Goal: Transaction & Acquisition: Purchase product/service

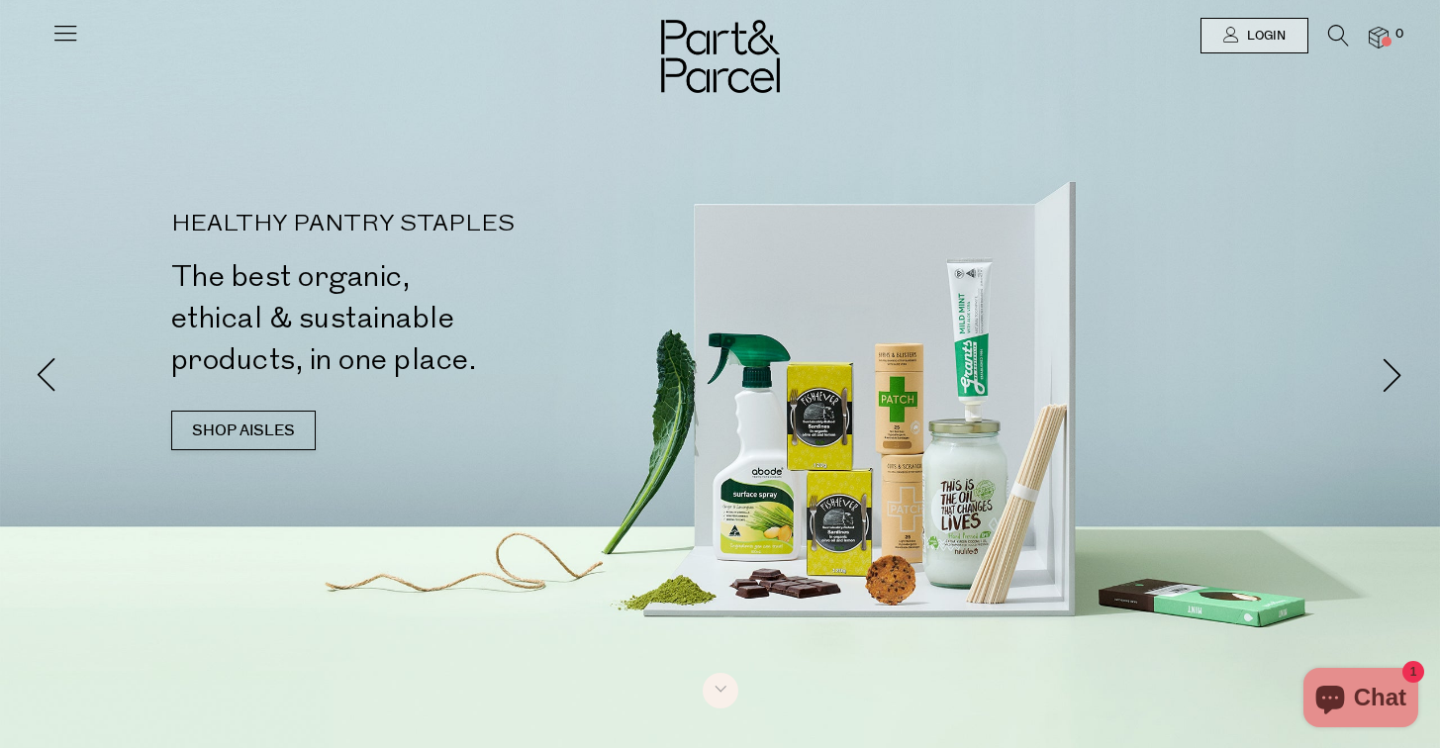
click at [60, 22] on icon at bounding box center [65, 33] width 28 height 28
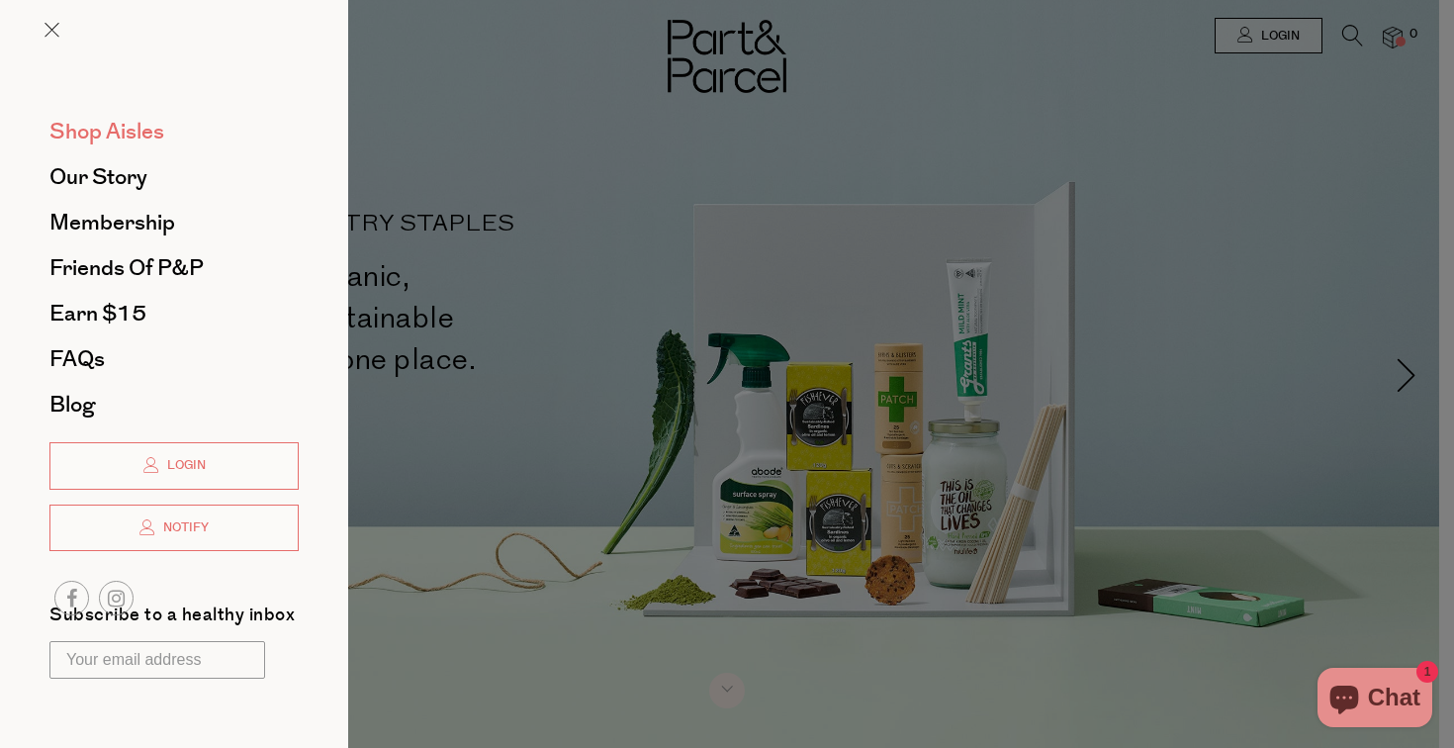
click at [99, 130] on span "Shop Aisles" at bounding box center [106, 132] width 115 height 32
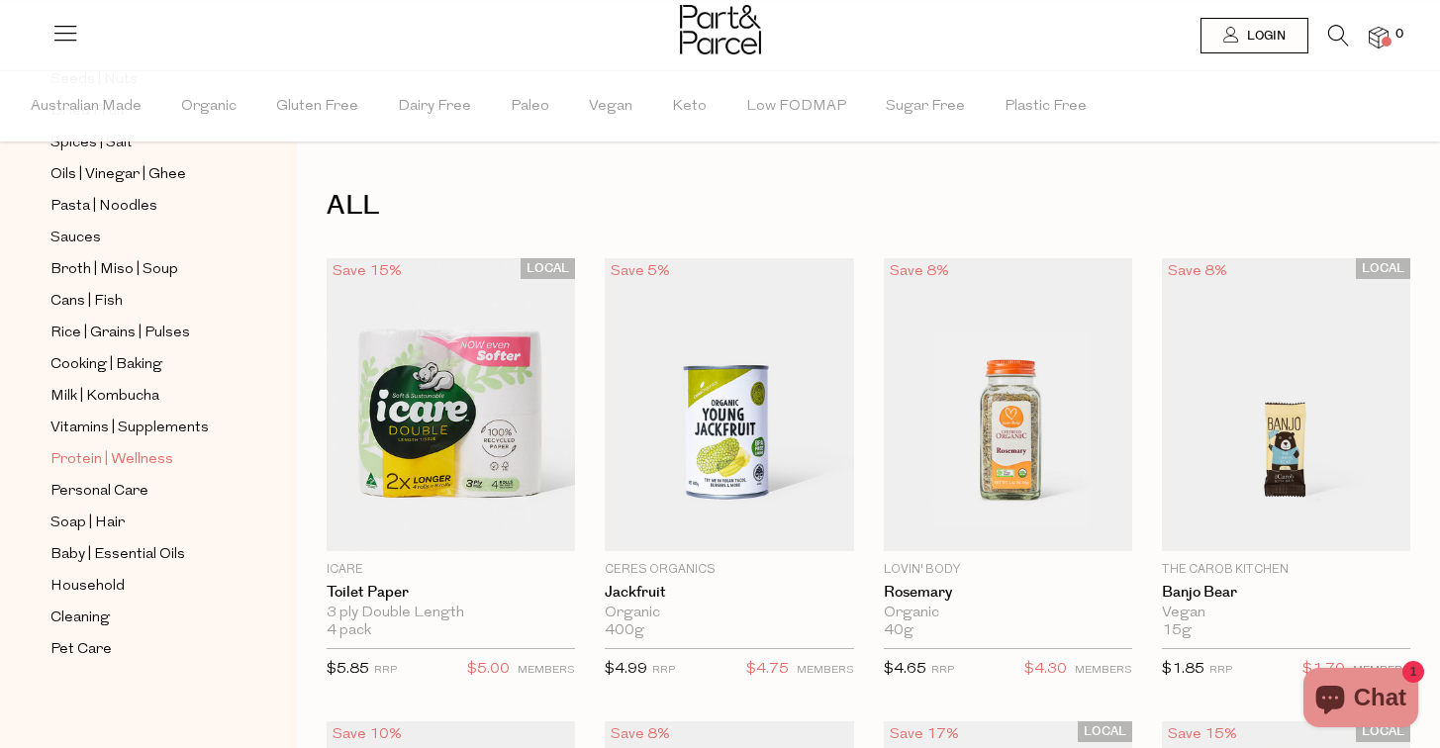
scroll to position [662, 0]
click at [84, 304] on span "Cans | Fish" at bounding box center [86, 302] width 72 height 24
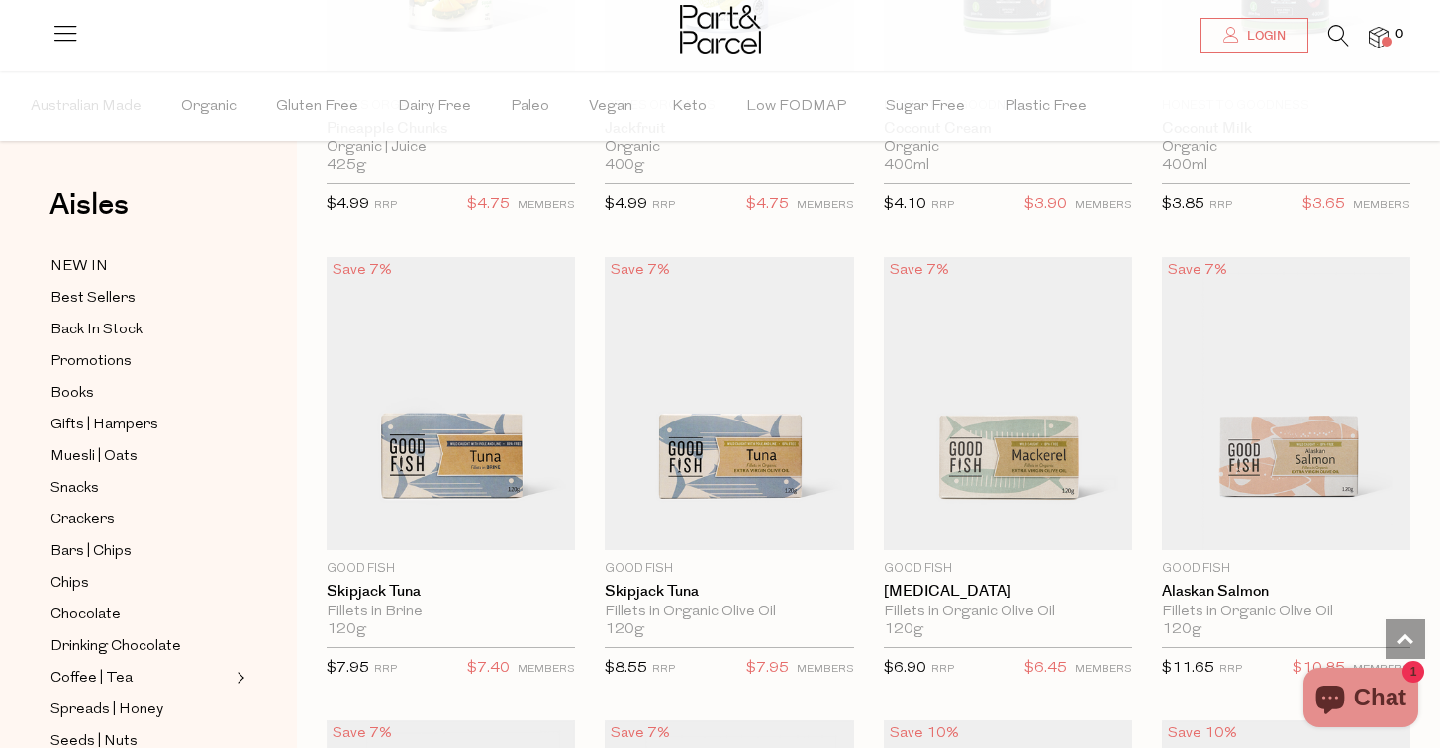
scroll to position [1936, 0]
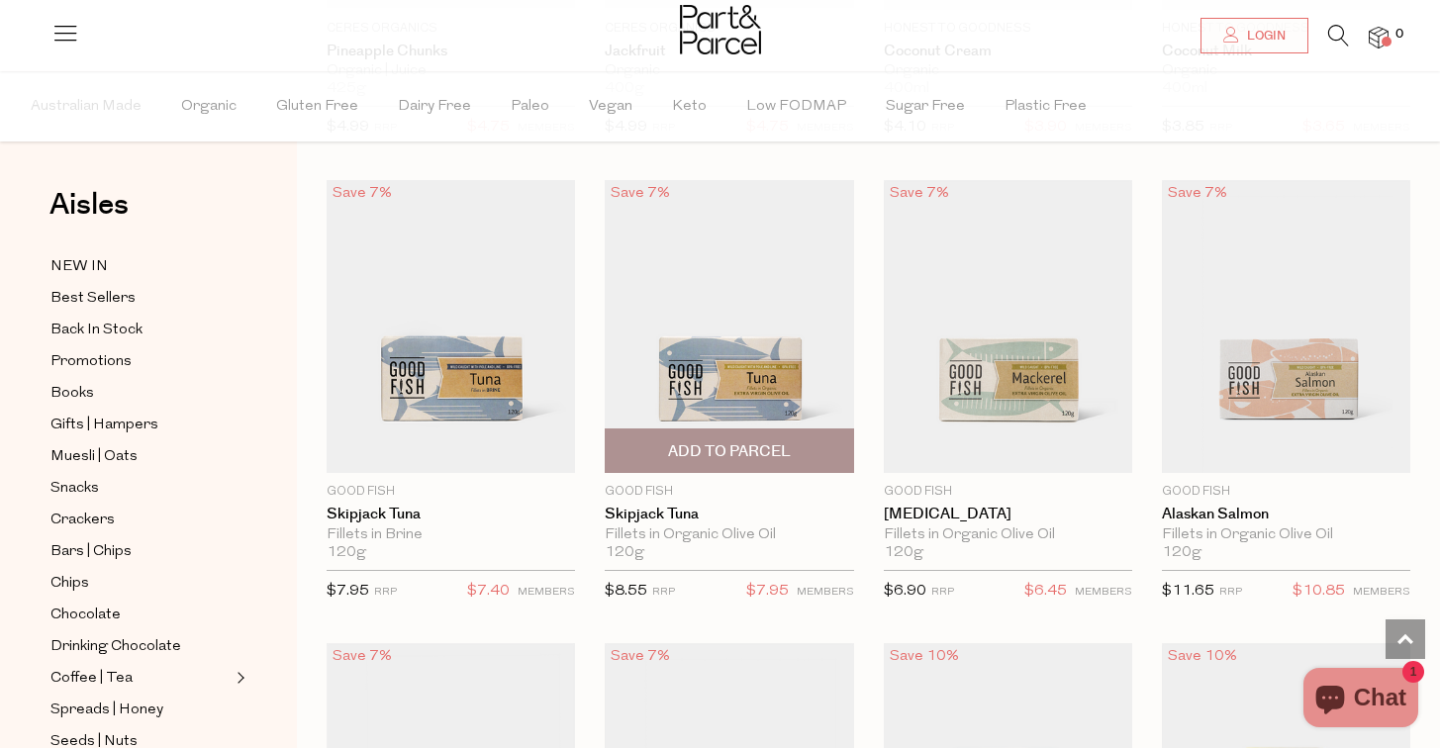
click at [710, 446] on span "Add To Parcel" at bounding box center [729, 451] width 123 height 21
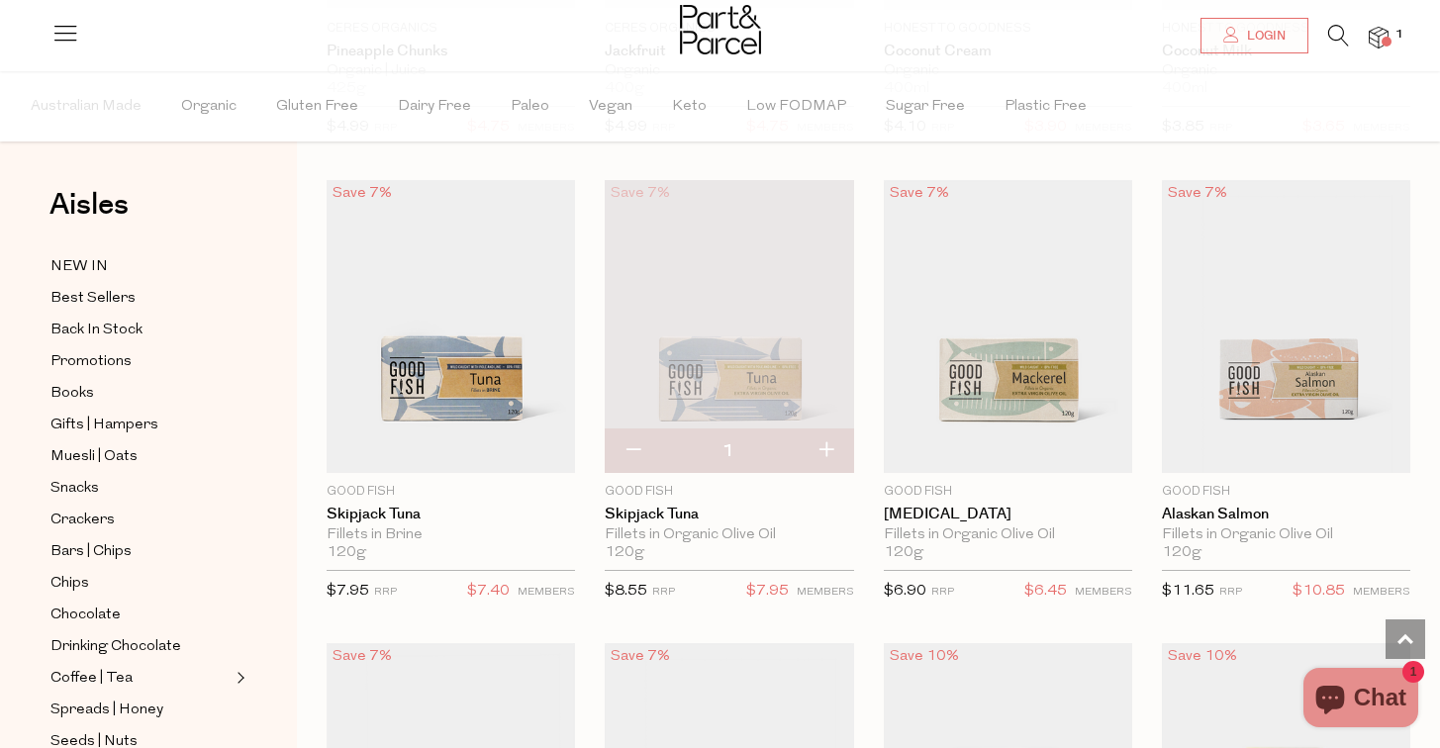
click at [834, 440] on button "button" at bounding box center [825, 451] width 56 height 44
type input "2"
click at [1012, 449] on span "Add To Parcel" at bounding box center [1007, 451] width 123 height 21
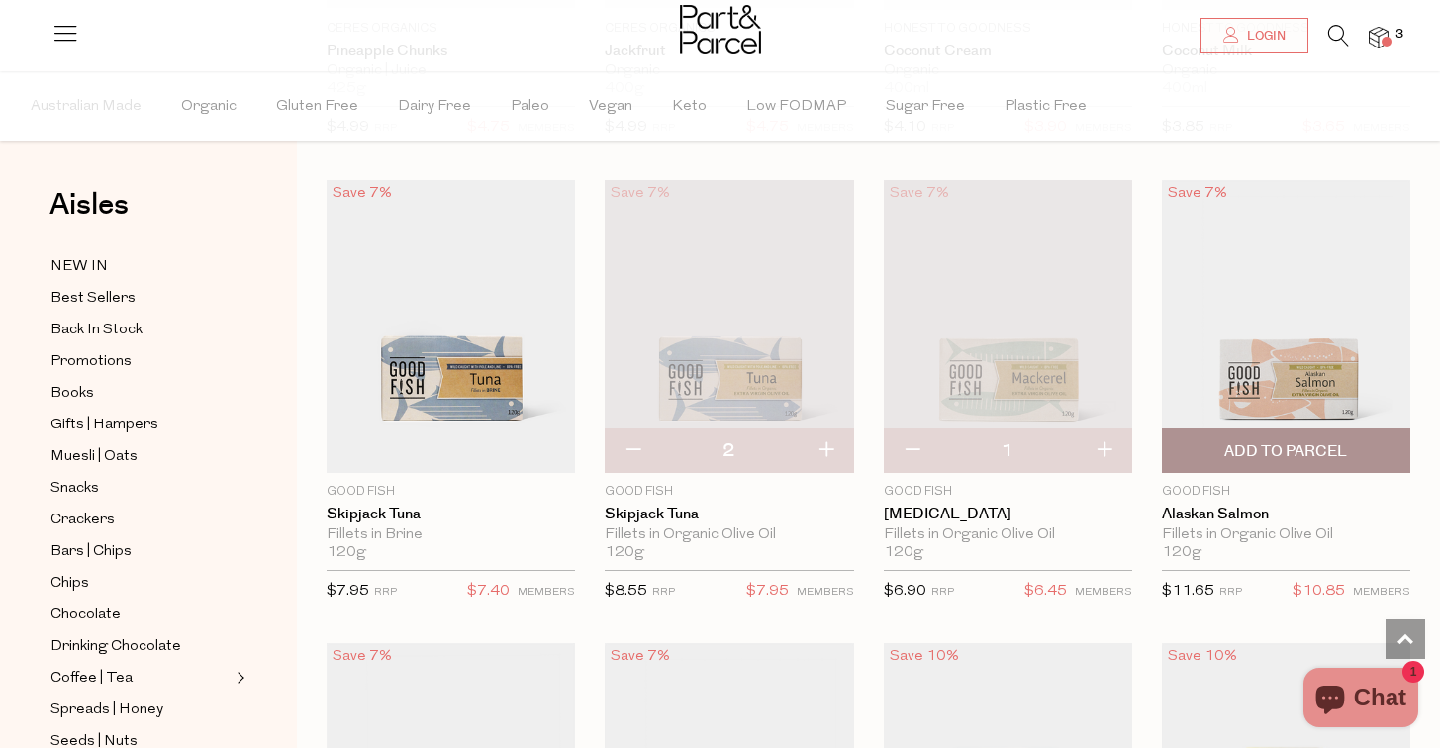
click at [1284, 435] on span "Add To Parcel" at bounding box center [1285, 450] width 236 height 43
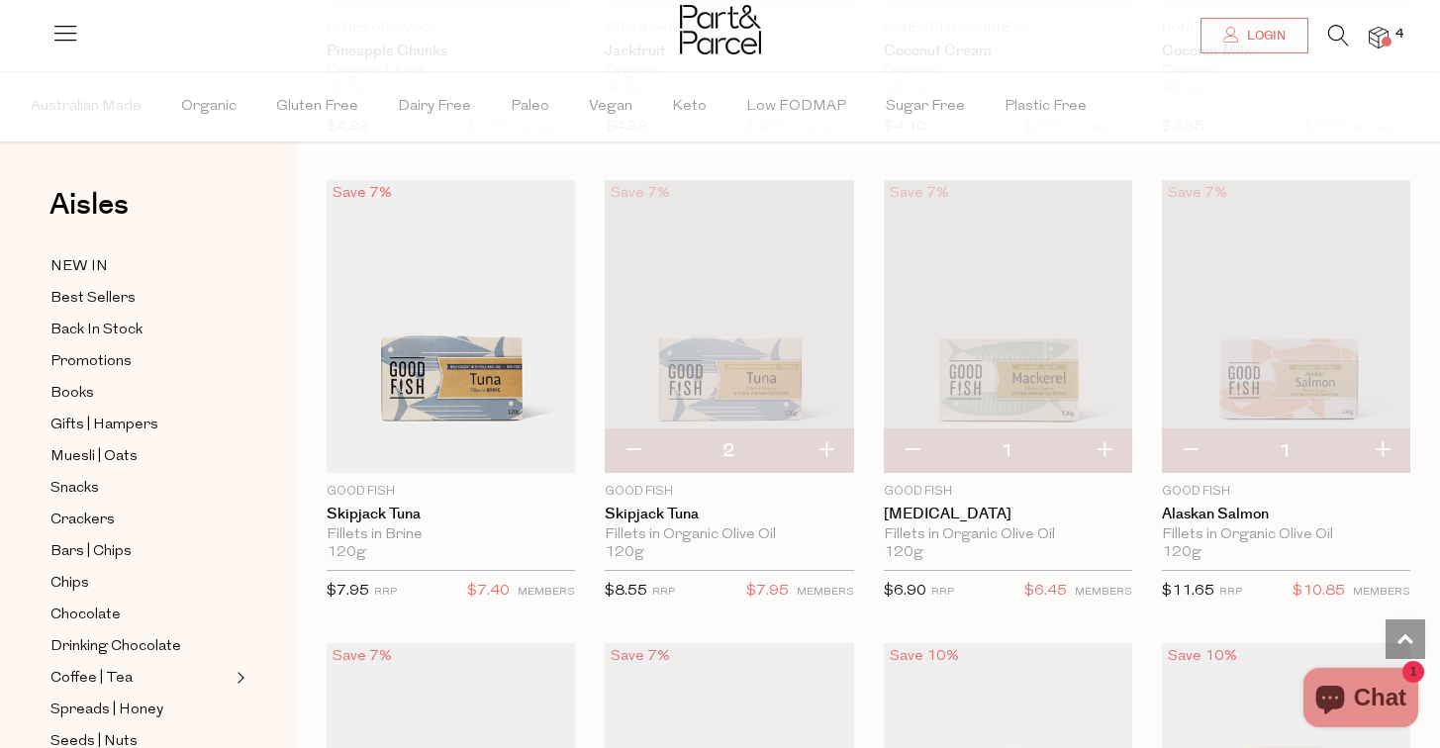
click at [1390, 442] on button "button" at bounding box center [1381, 451] width 56 height 44
type input "2"
click at [813, 446] on button "button" at bounding box center [825, 451] width 56 height 44
type input "3"
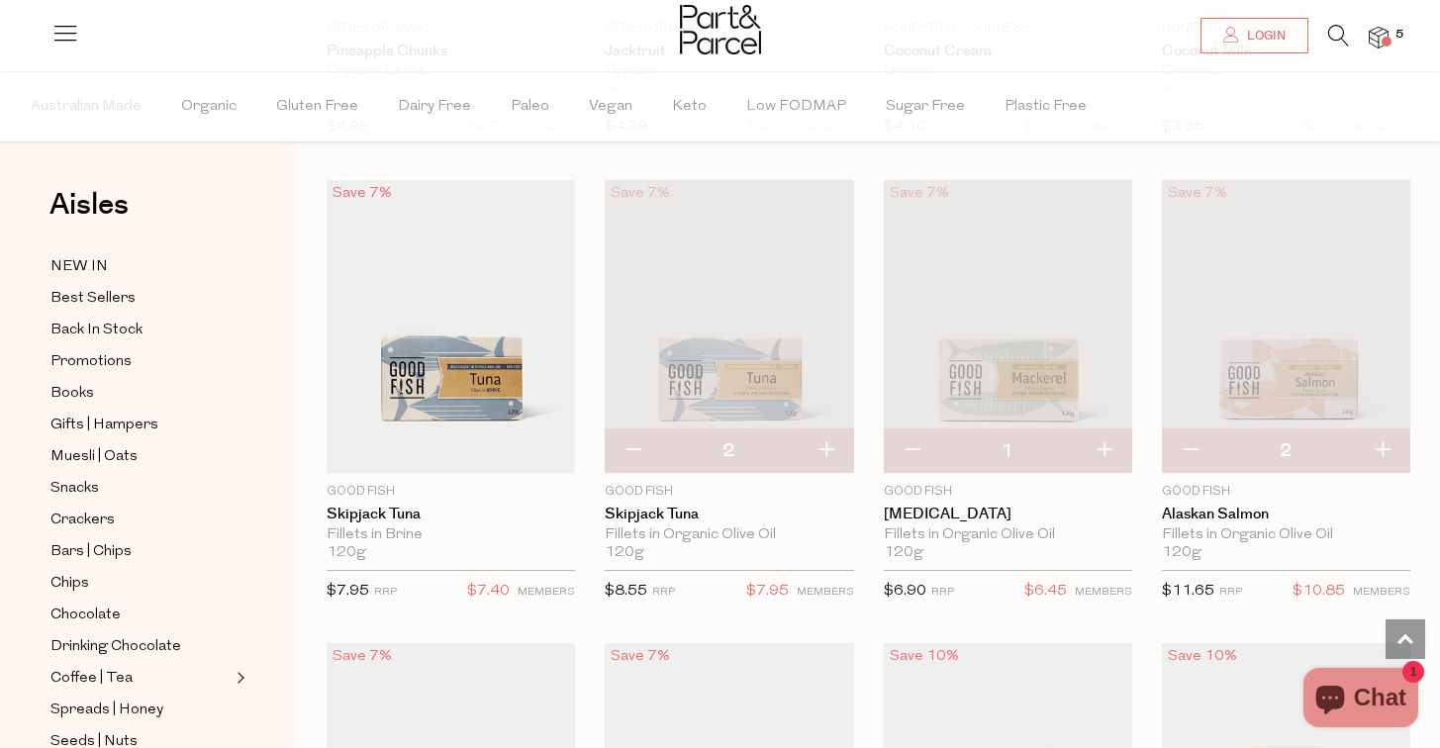
type input "3"
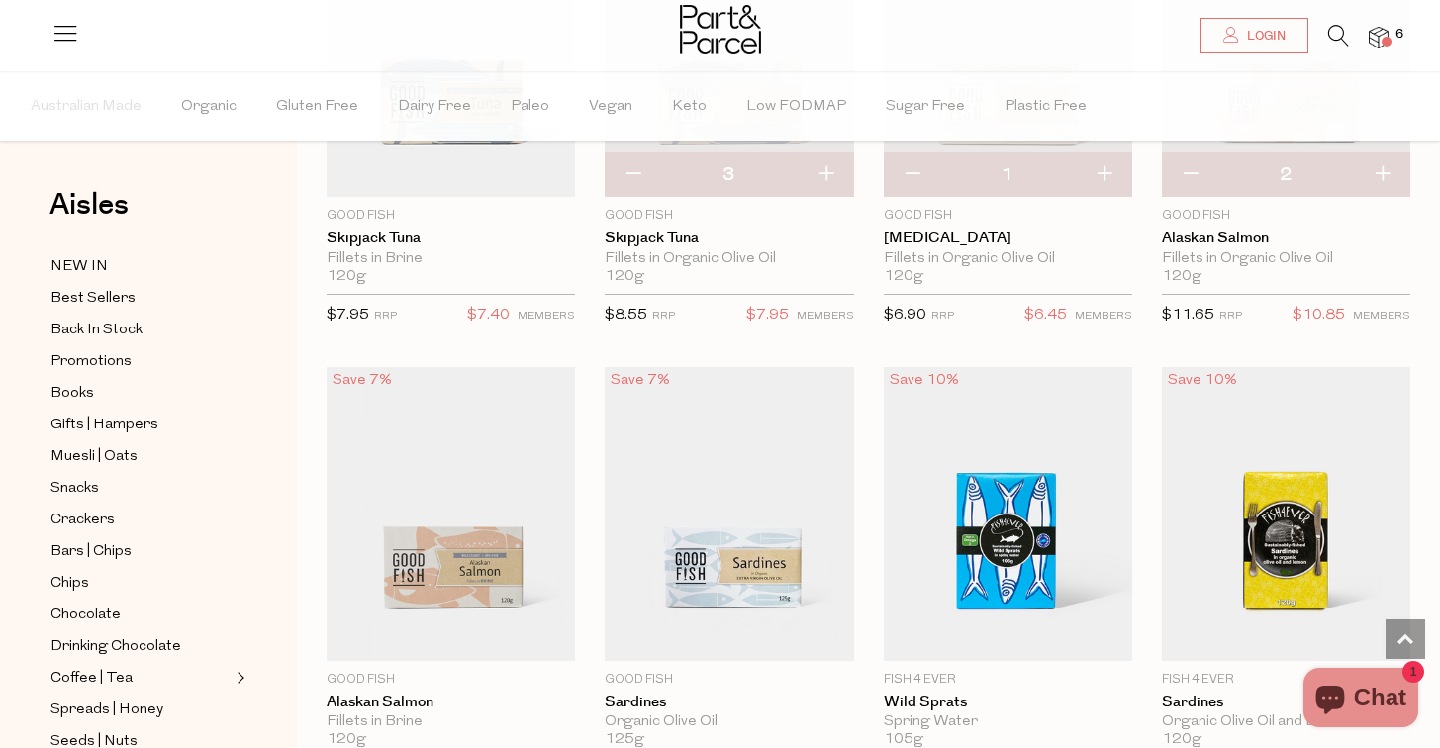
scroll to position [2212, 1]
click at [714, 639] on span "Add To Parcel" at bounding box center [729, 639] width 123 height 21
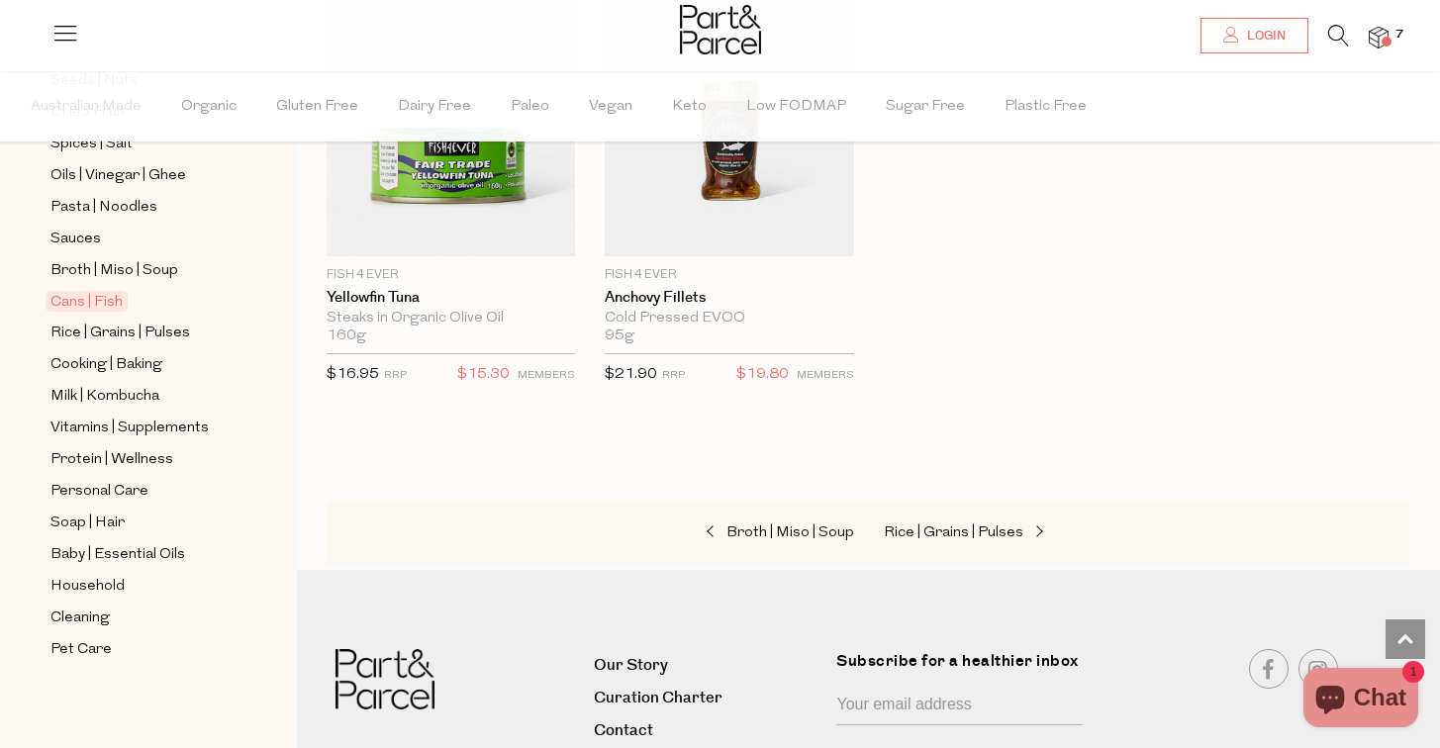
scroll to position [3082, 1]
click at [139, 433] on span "Vitamins | Supplements" at bounding box center [129, 429] width 158 height 24
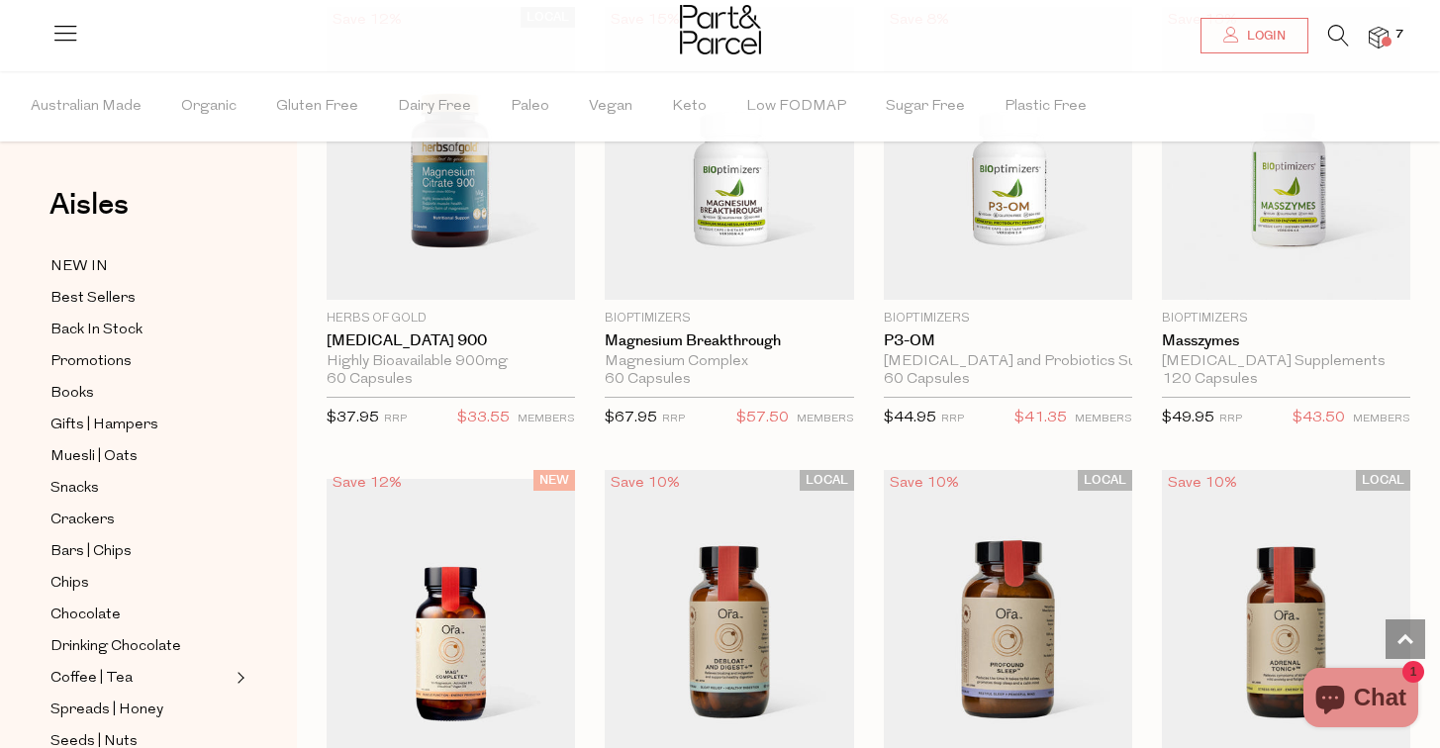
scroll to position [3076, 2]
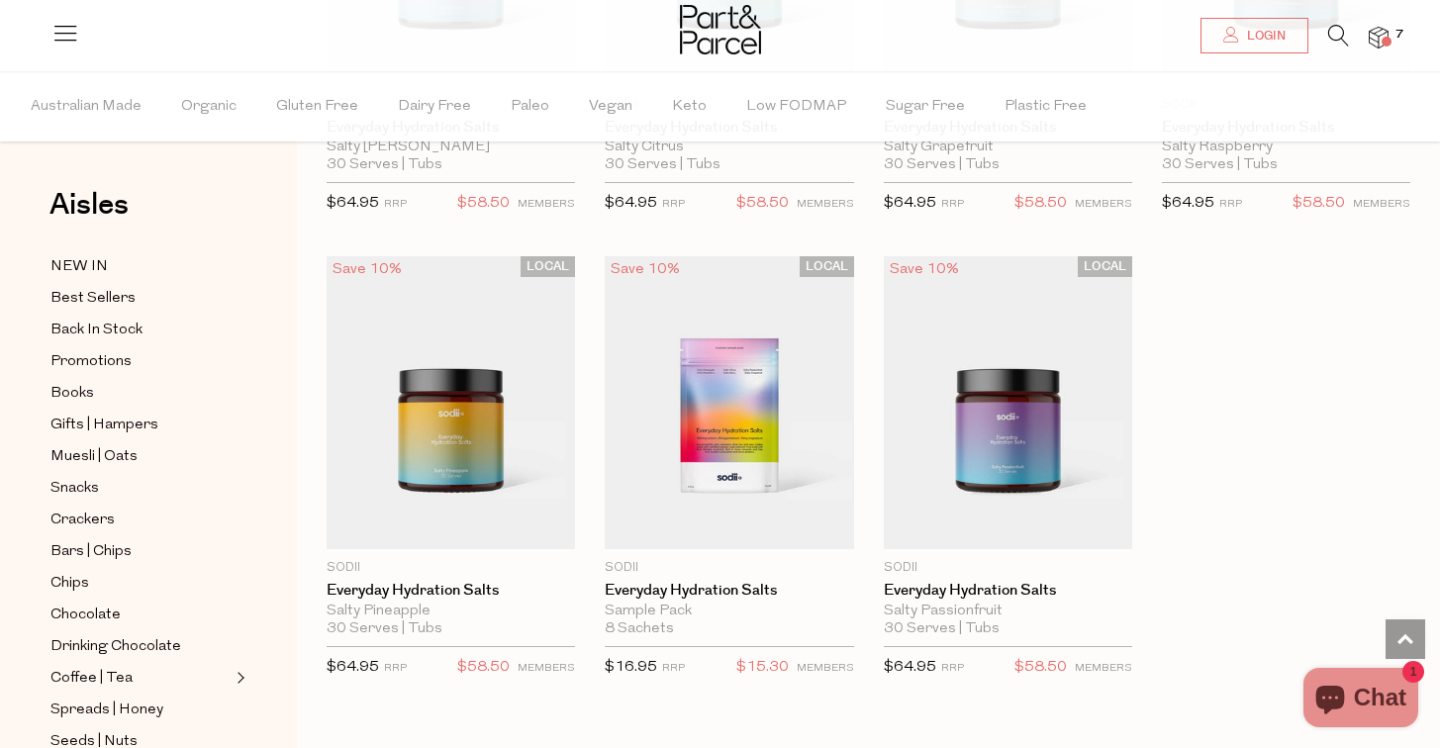
scroll to position [6525, 2]
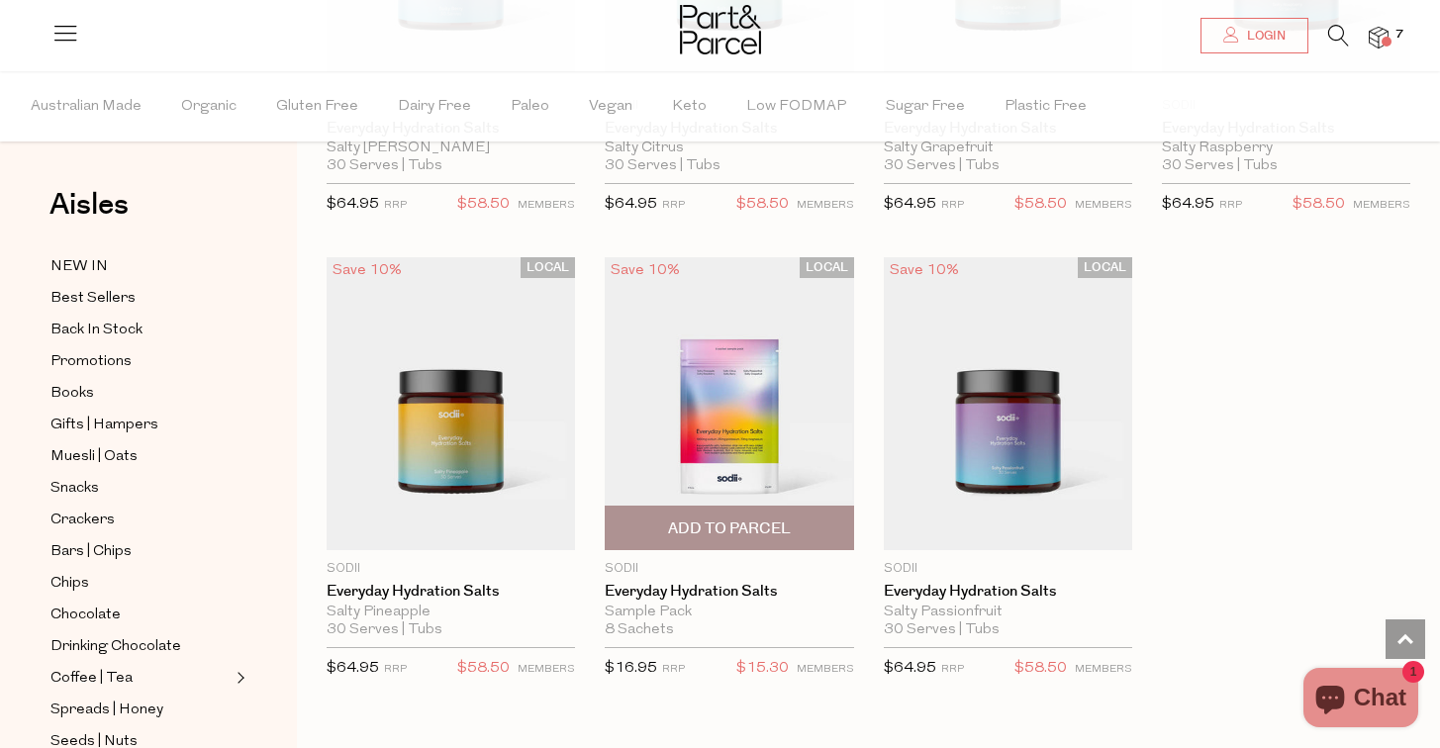
click at [726, 524] on span "Add To Parcel" at bounding box center [729, 528] width 123 height 21
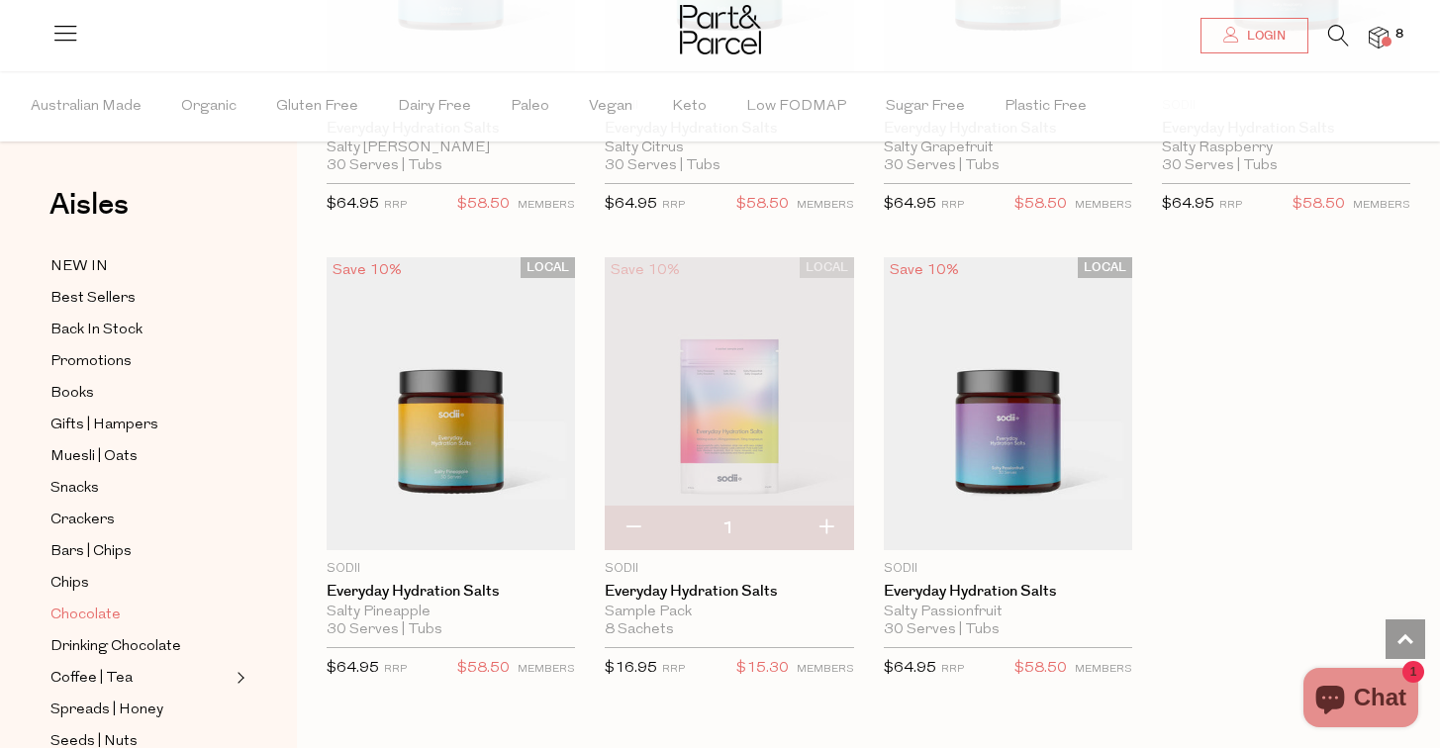
click at [94, 603] on link "Chocolate" at bounding box center [140, 615] width 180 height 25
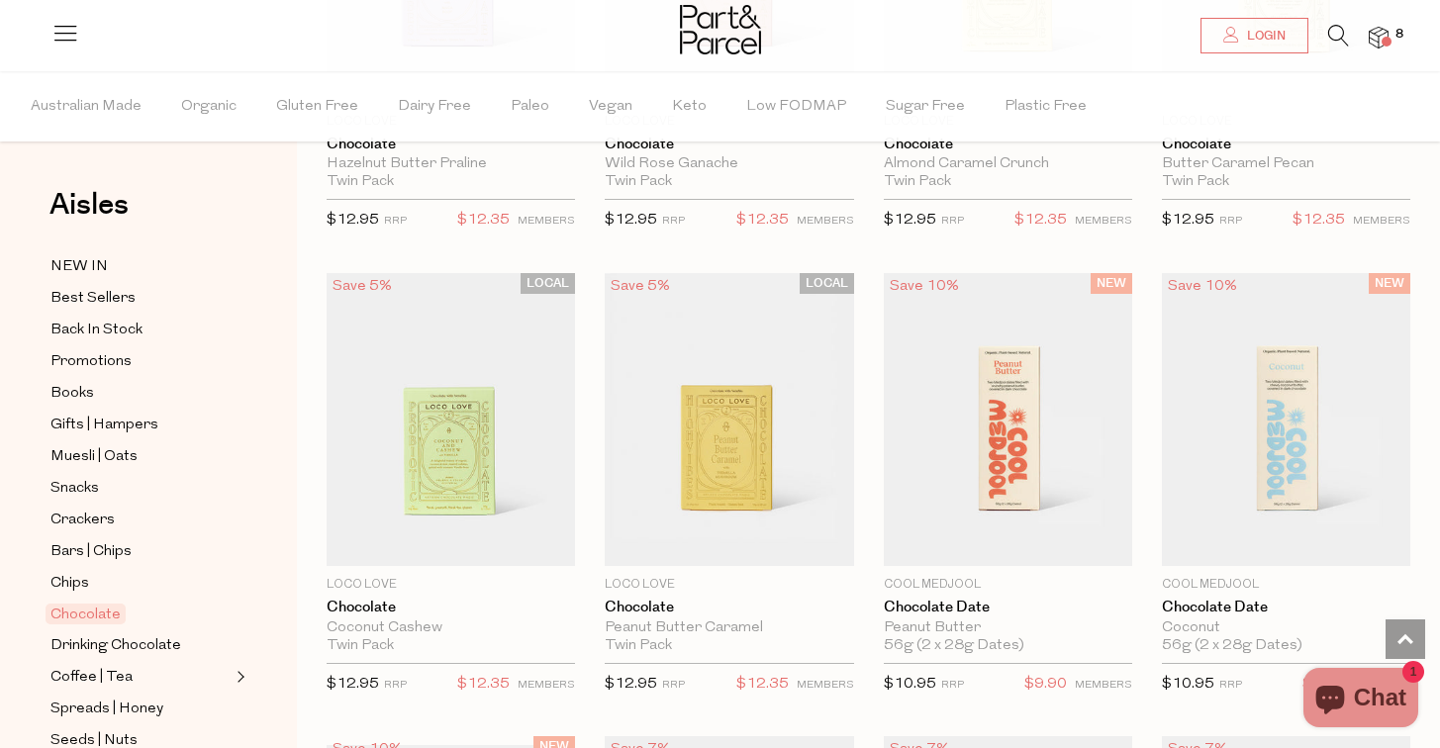
scroll to position [901, 6]
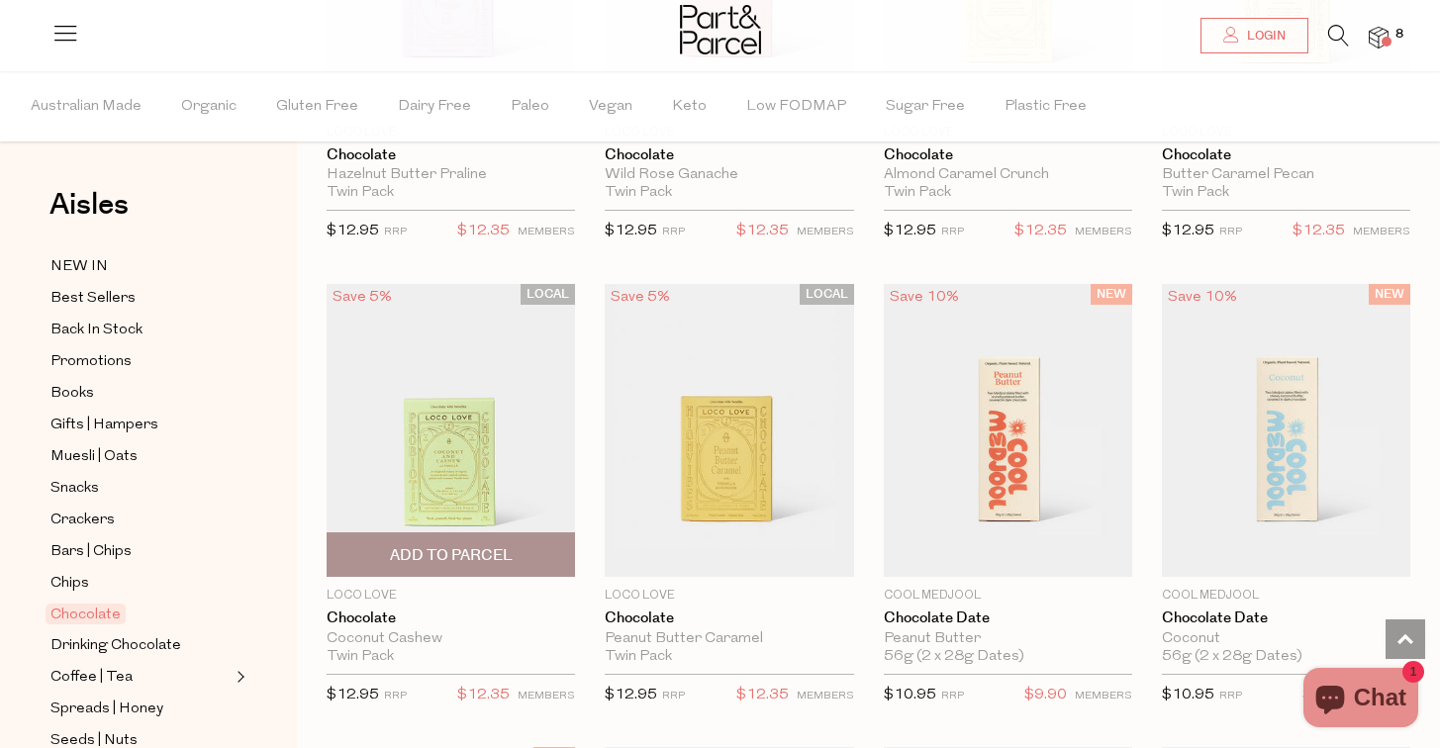
click at [438, 559] on span "Add To Parcel" at bounding box center [451, 555] width 123 height 21
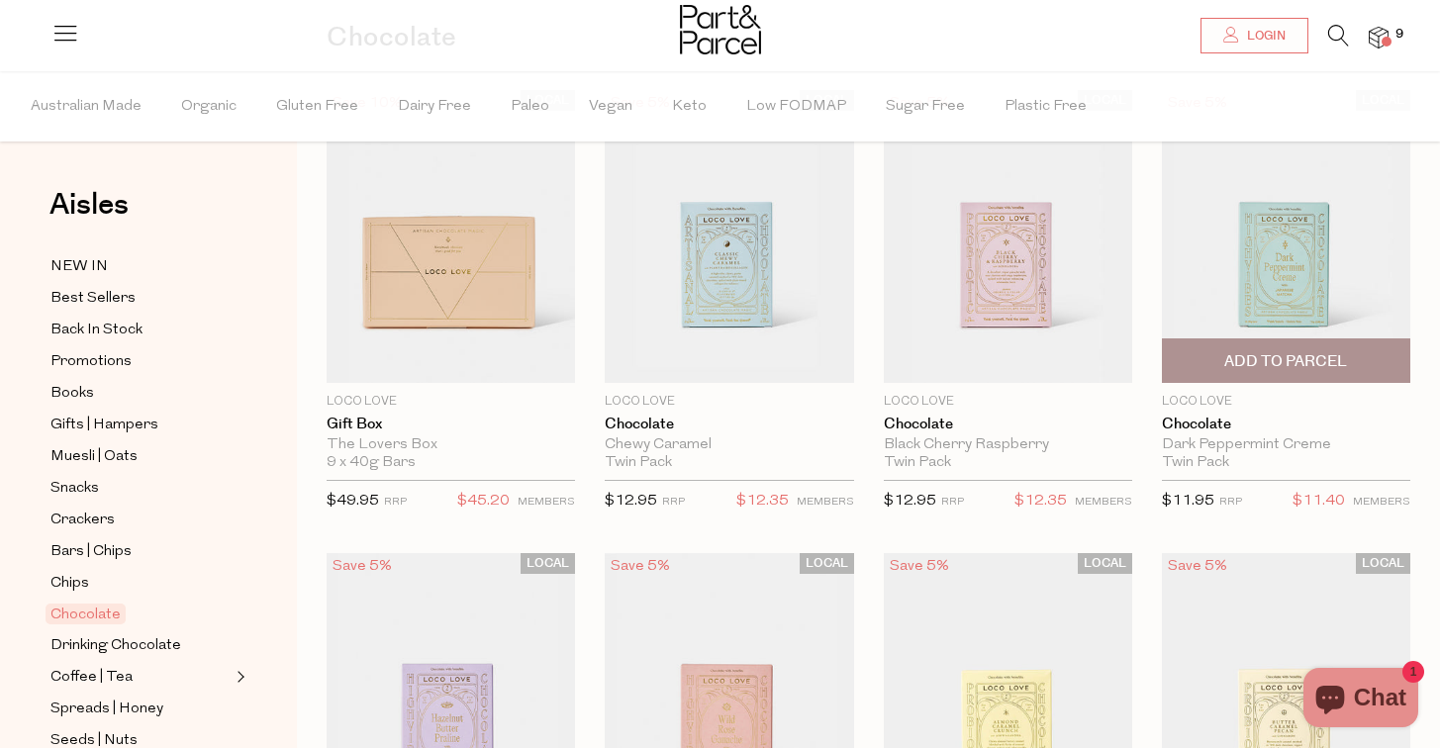
scroll to position [166, 6]
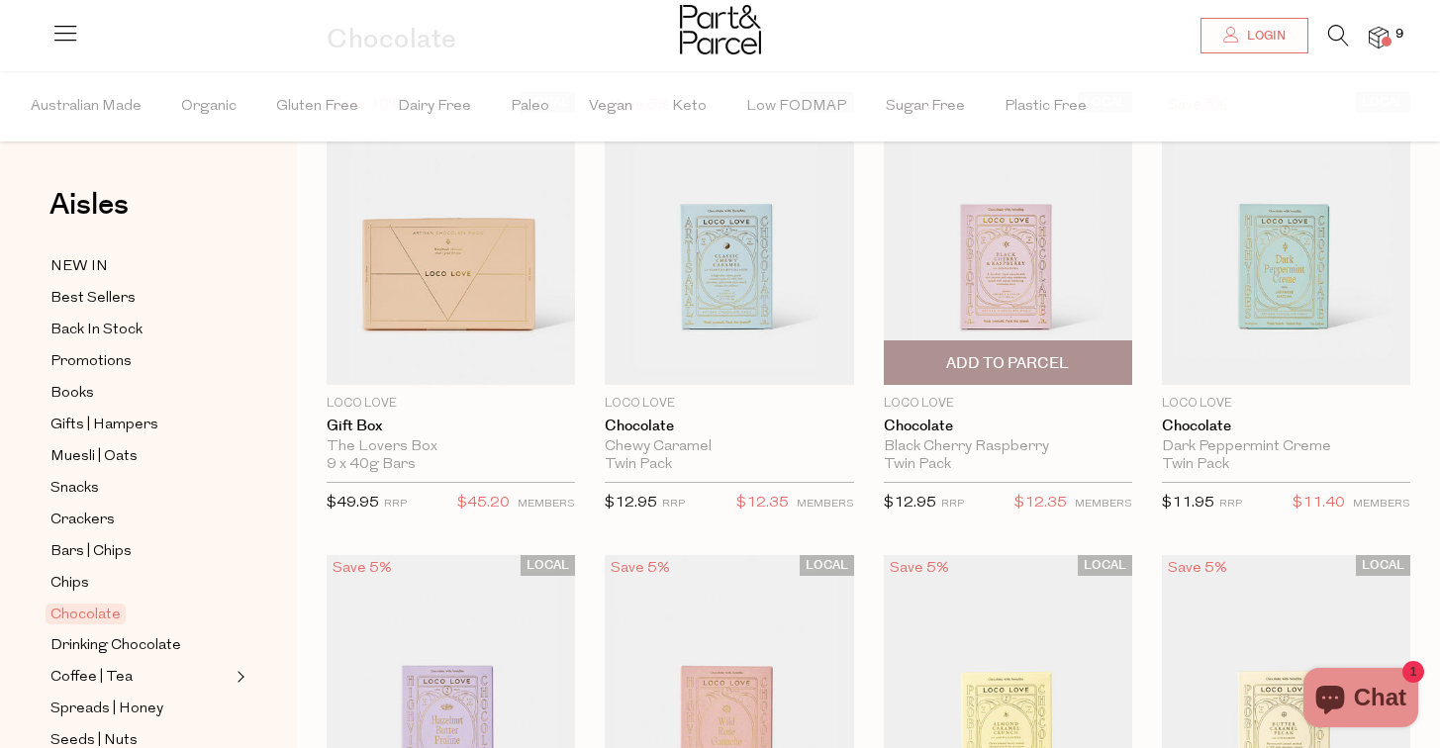
click at [1007, 372] on span "Add To Parcel" at bounding box center [1007, 363] width 123 height 21
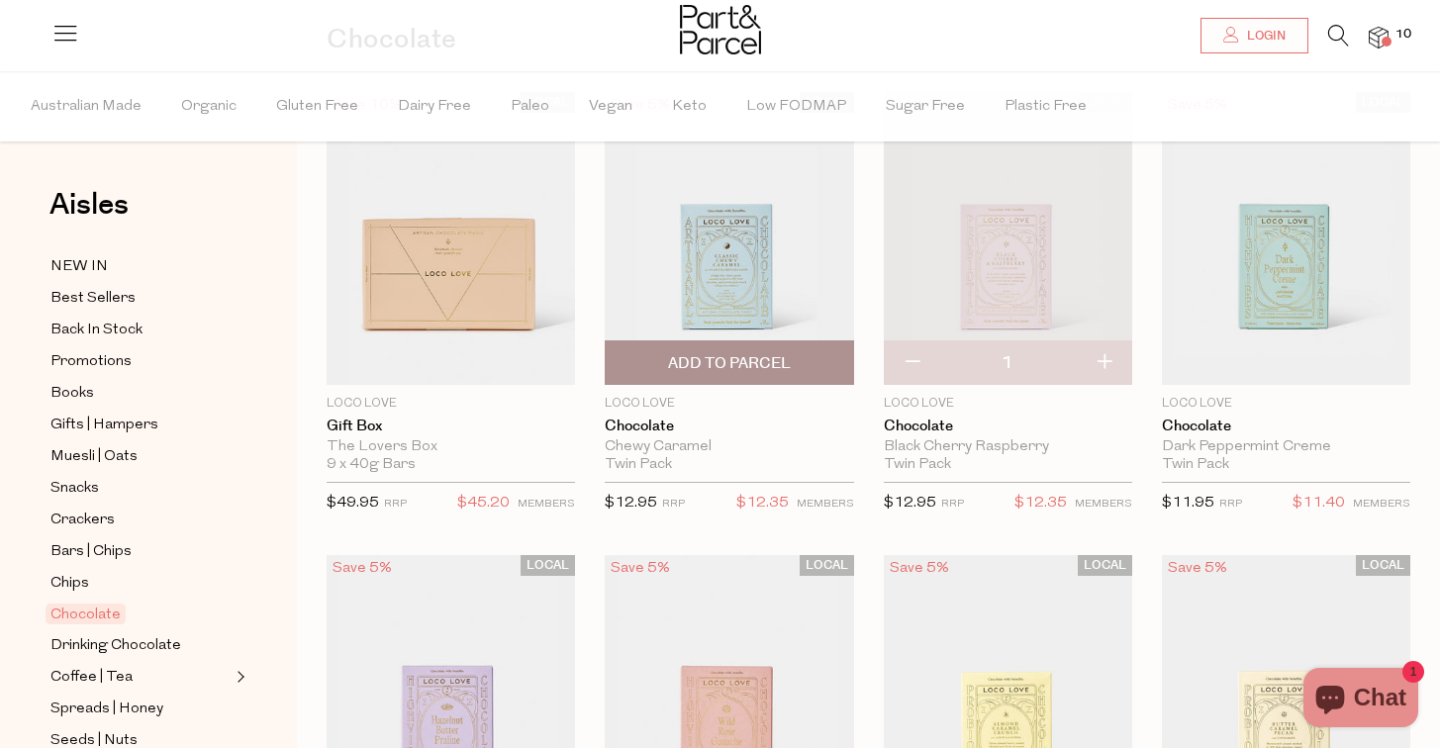
click at [740, 359] on span "Add To Parcel" at bounding box center [729, 363] width 123 height 21
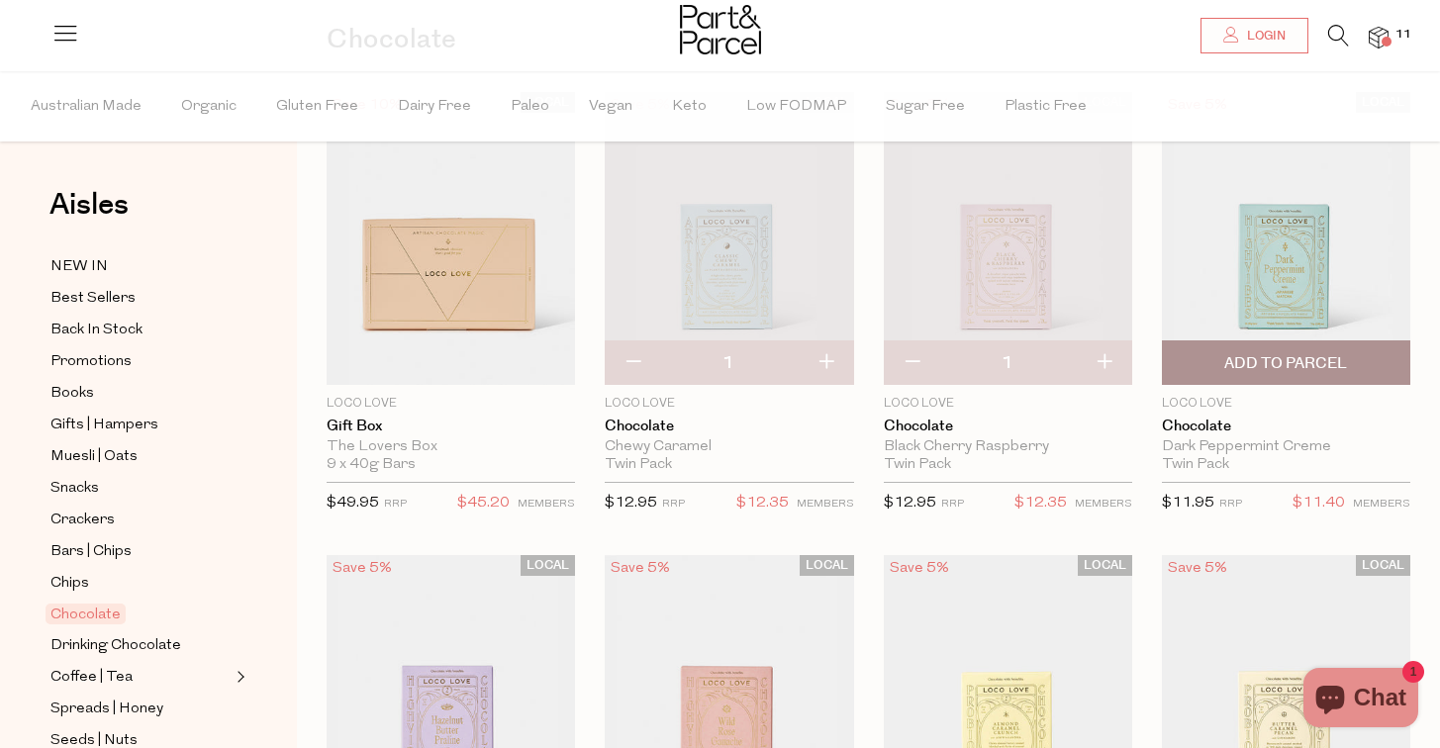
click at [1325, 368] on span "Add To Parcel" at bounding box center [1285, 363] width 123 height 21
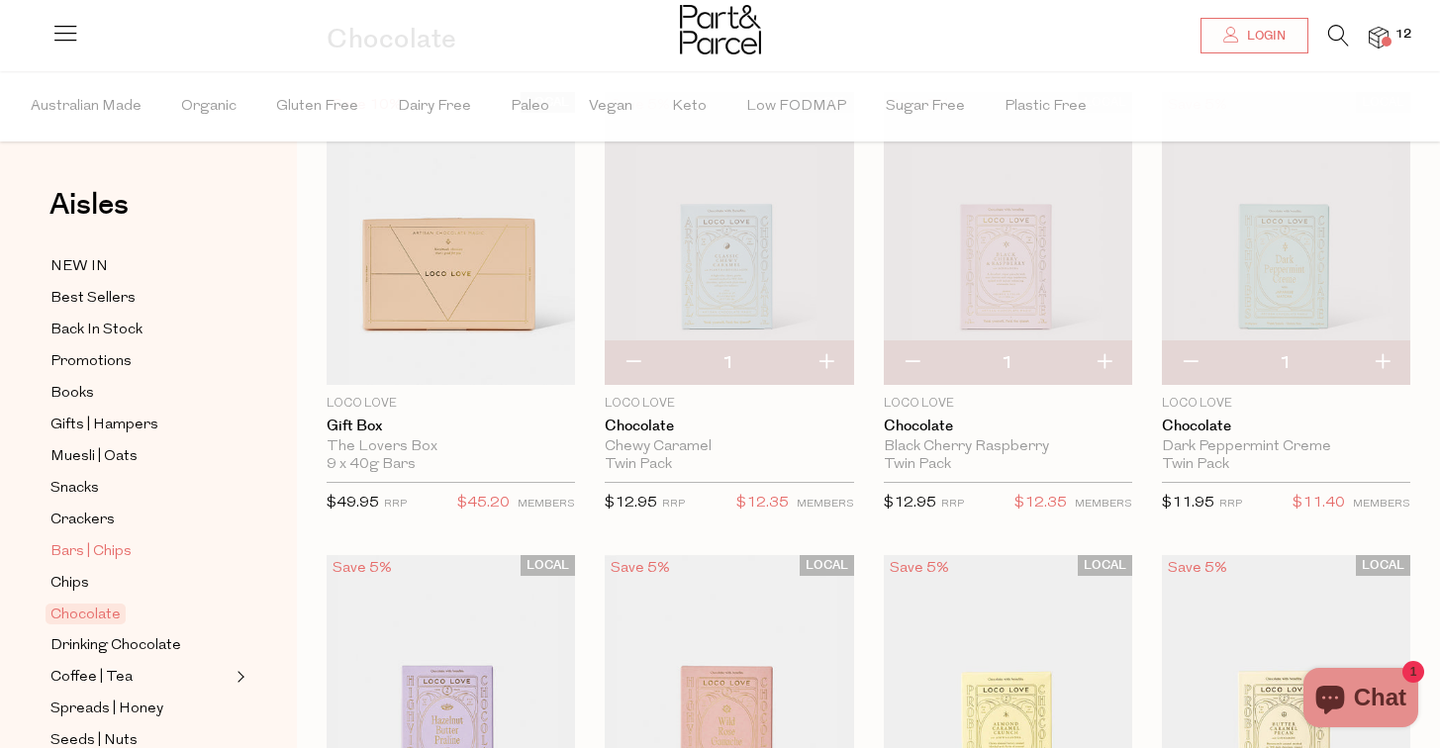
click at [79, 543] on span "Bars | Chips" at bounding box center [90, 552] width 81 height 24
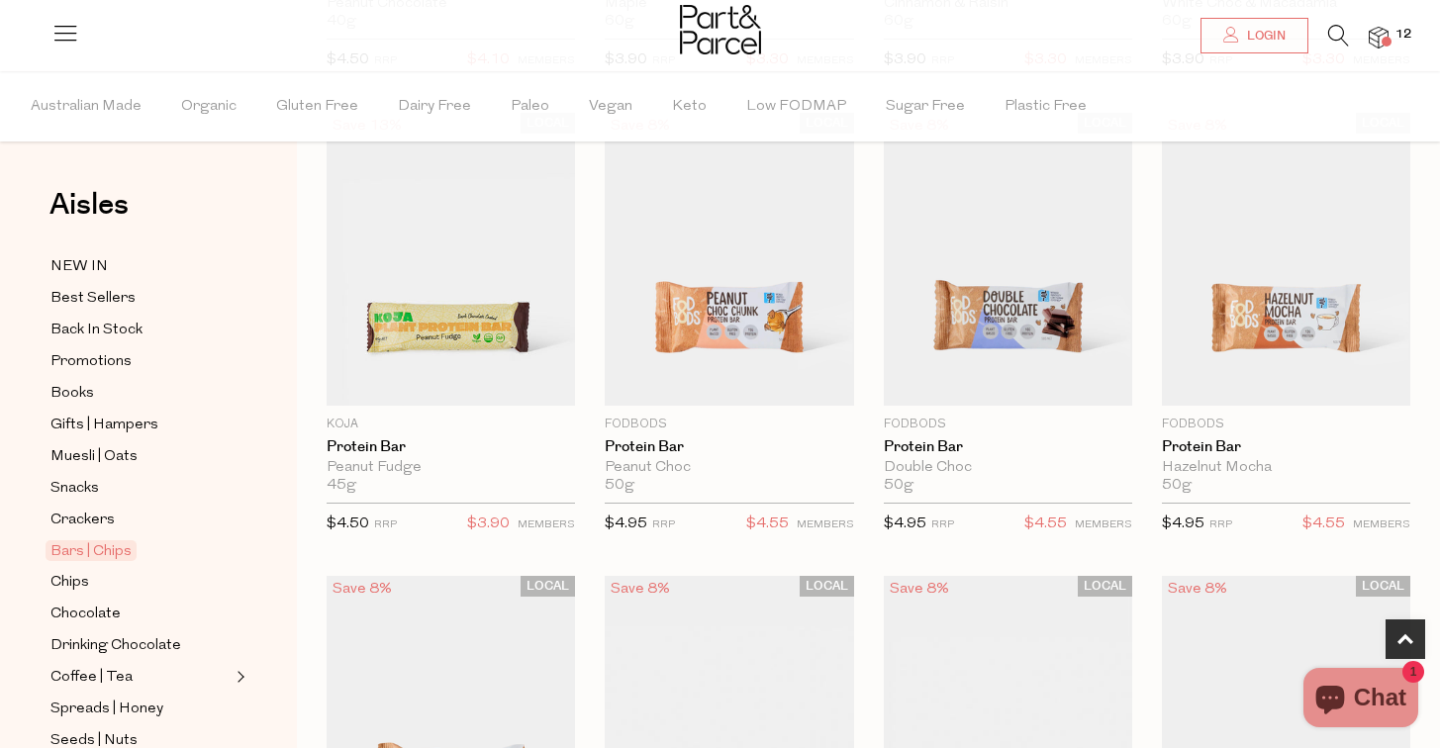
scroll to position [1081, 6]
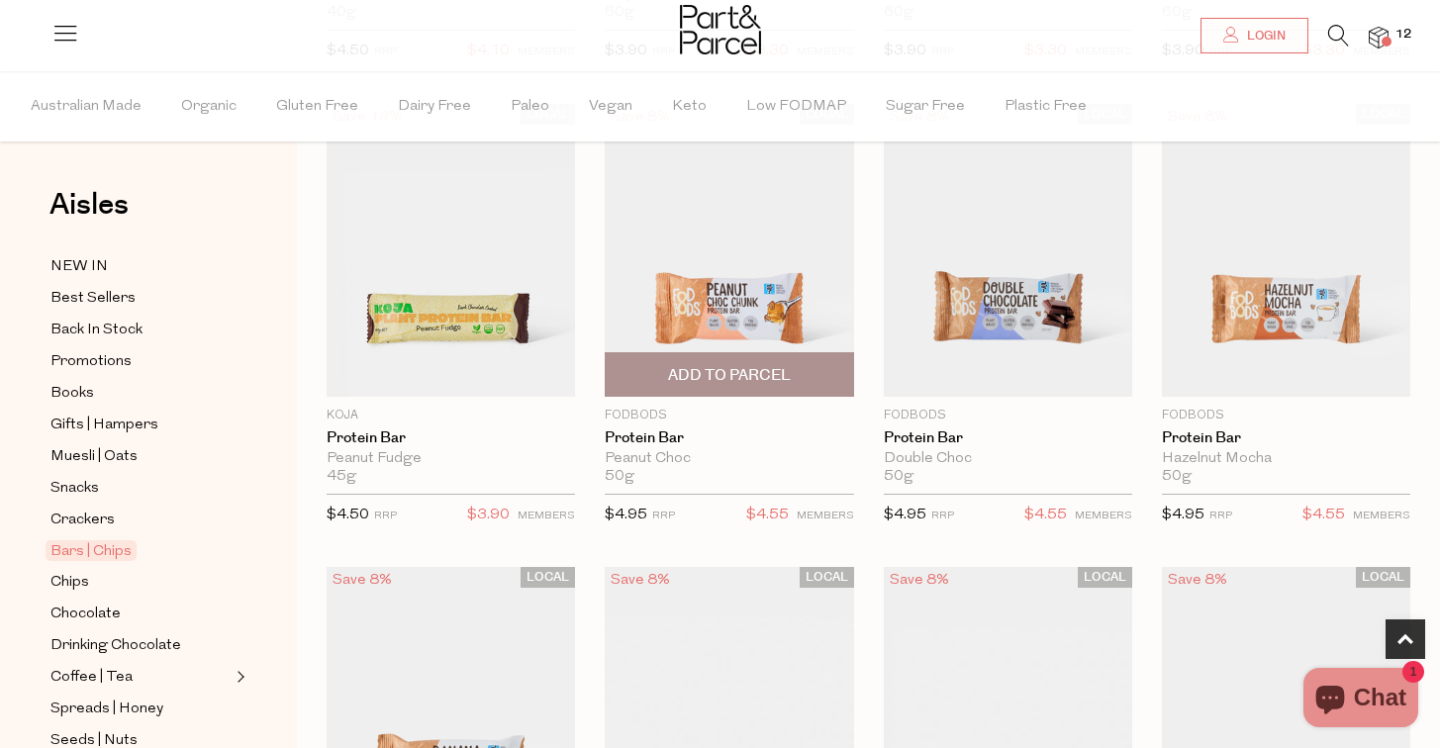
click at [765, 363] on span "Add To Parcel" at bounding box center [728, 374] width 236 height 43
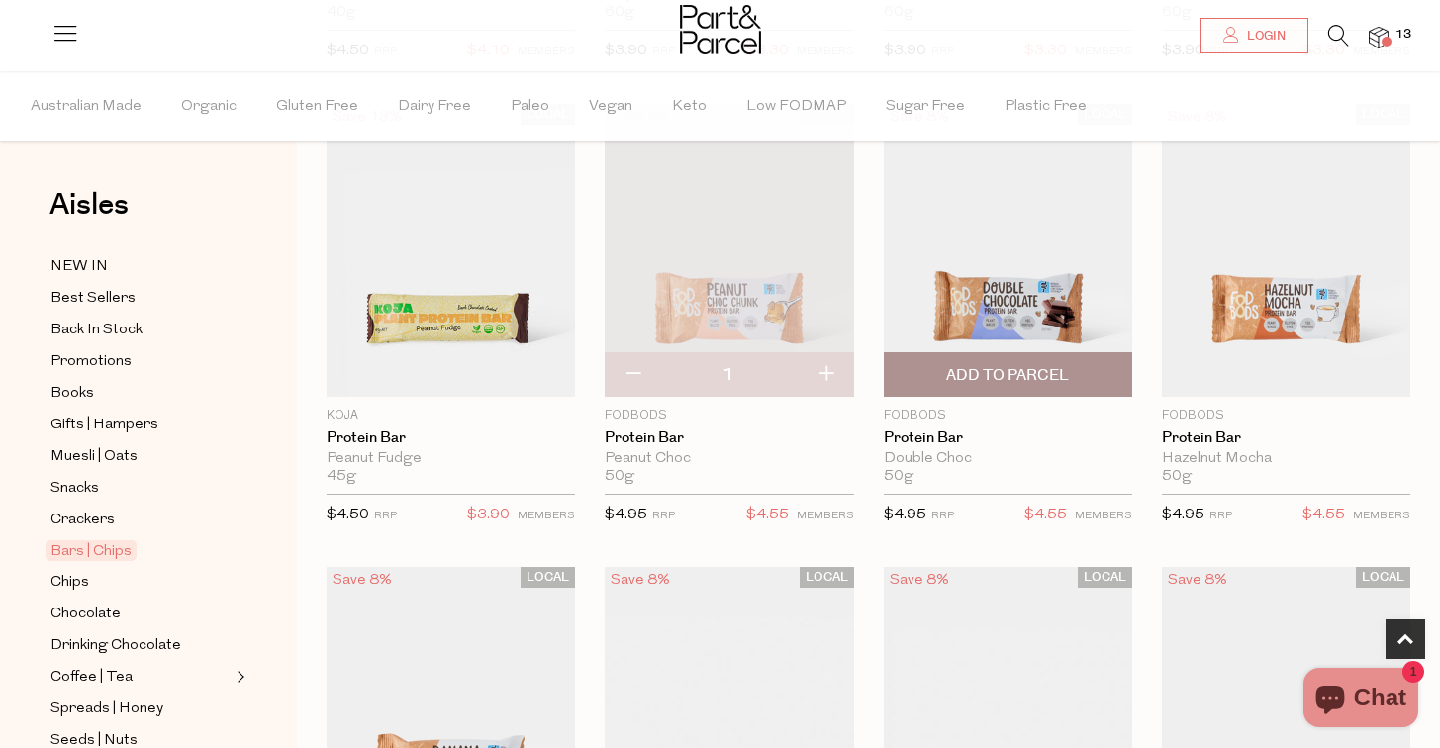
click at [1008, 376] on span "Add To Parcel" at bounding box center [1007, 375] width 123 height 21
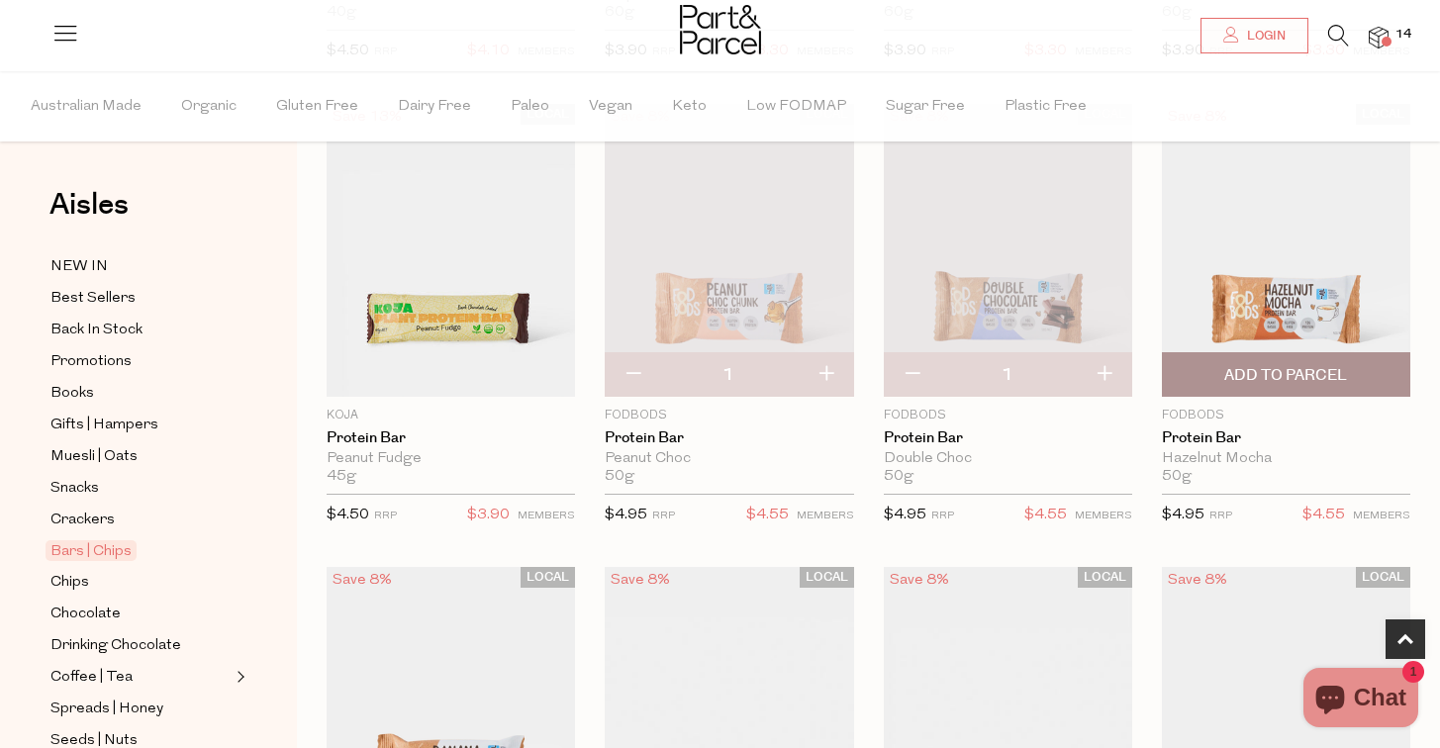
click at [1291, 363] on span "Add To Parcel" at bounding box center [1285, 374] width 236 height 43
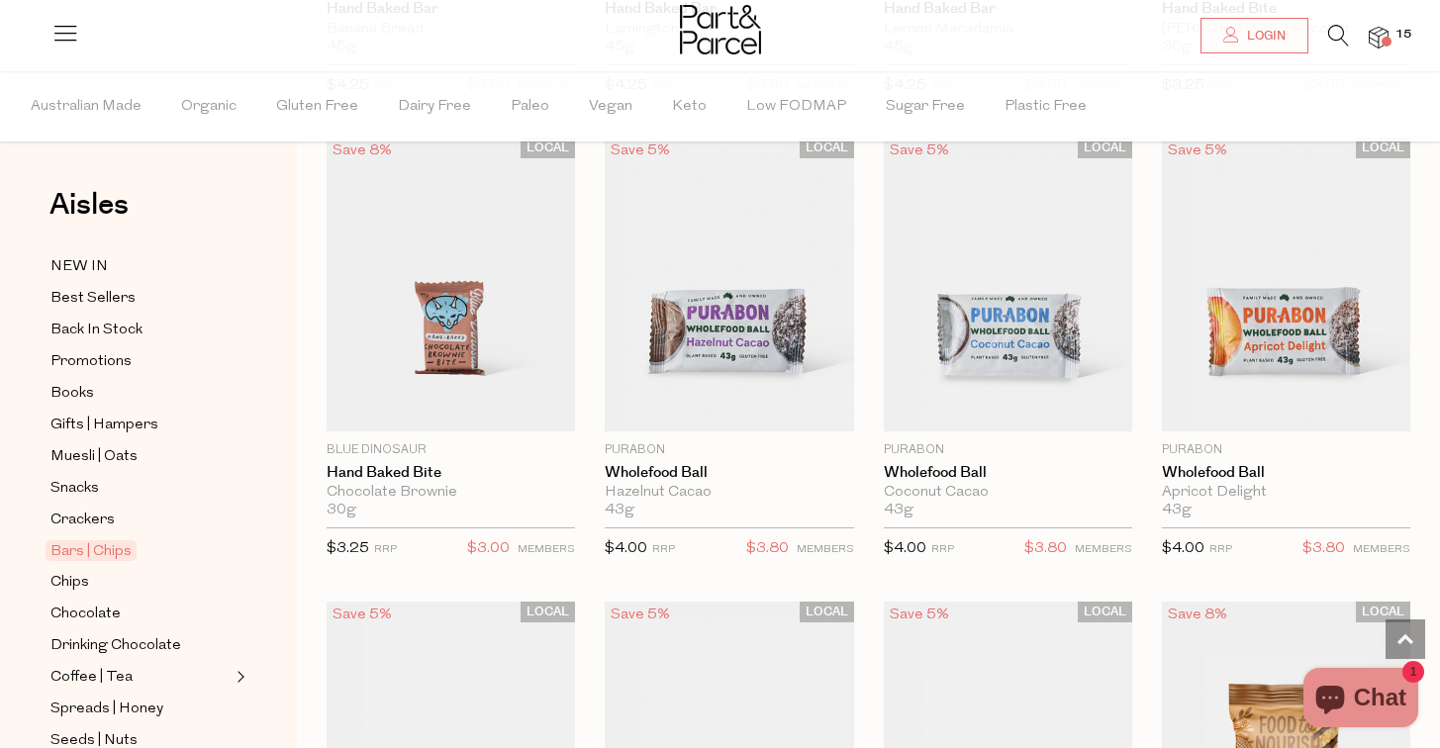
scroll to position [4334, 10]
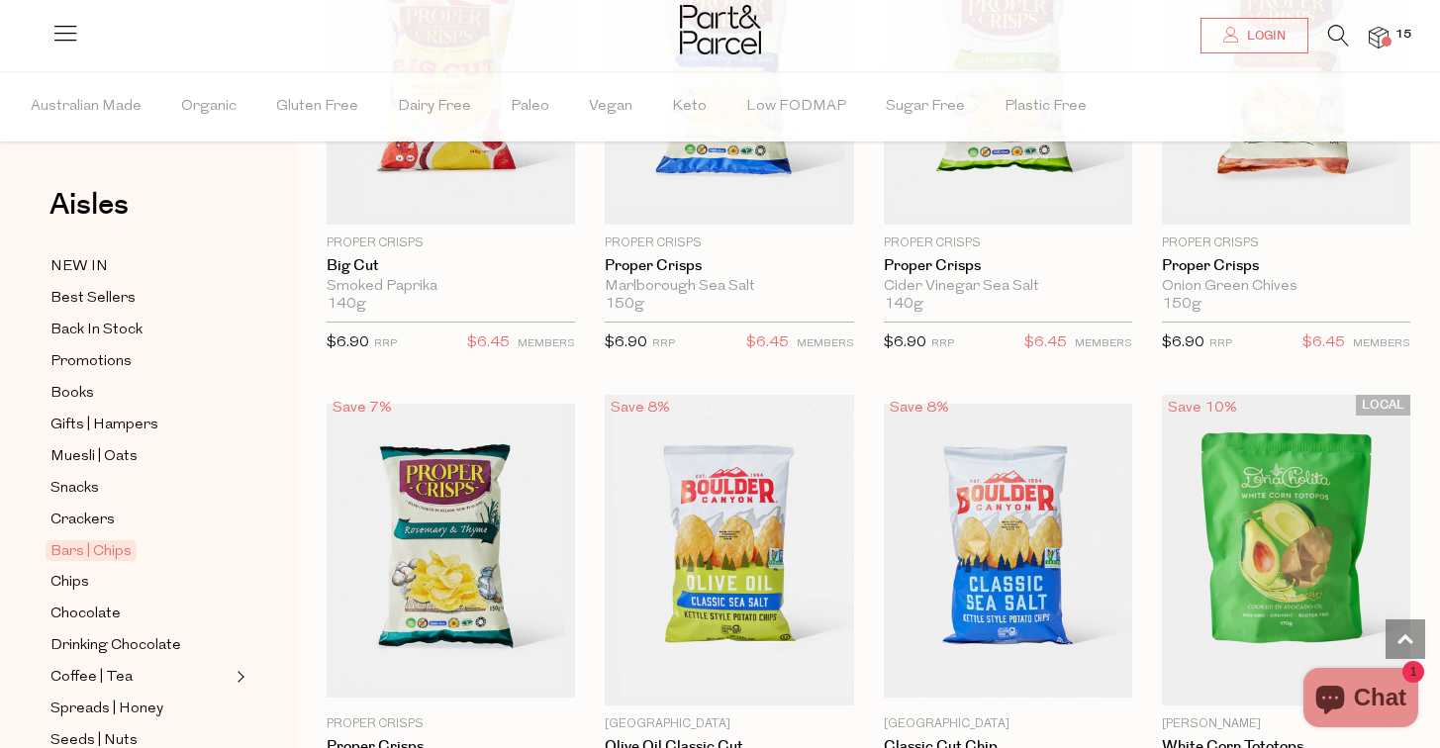
scroll to position [7354, 12]
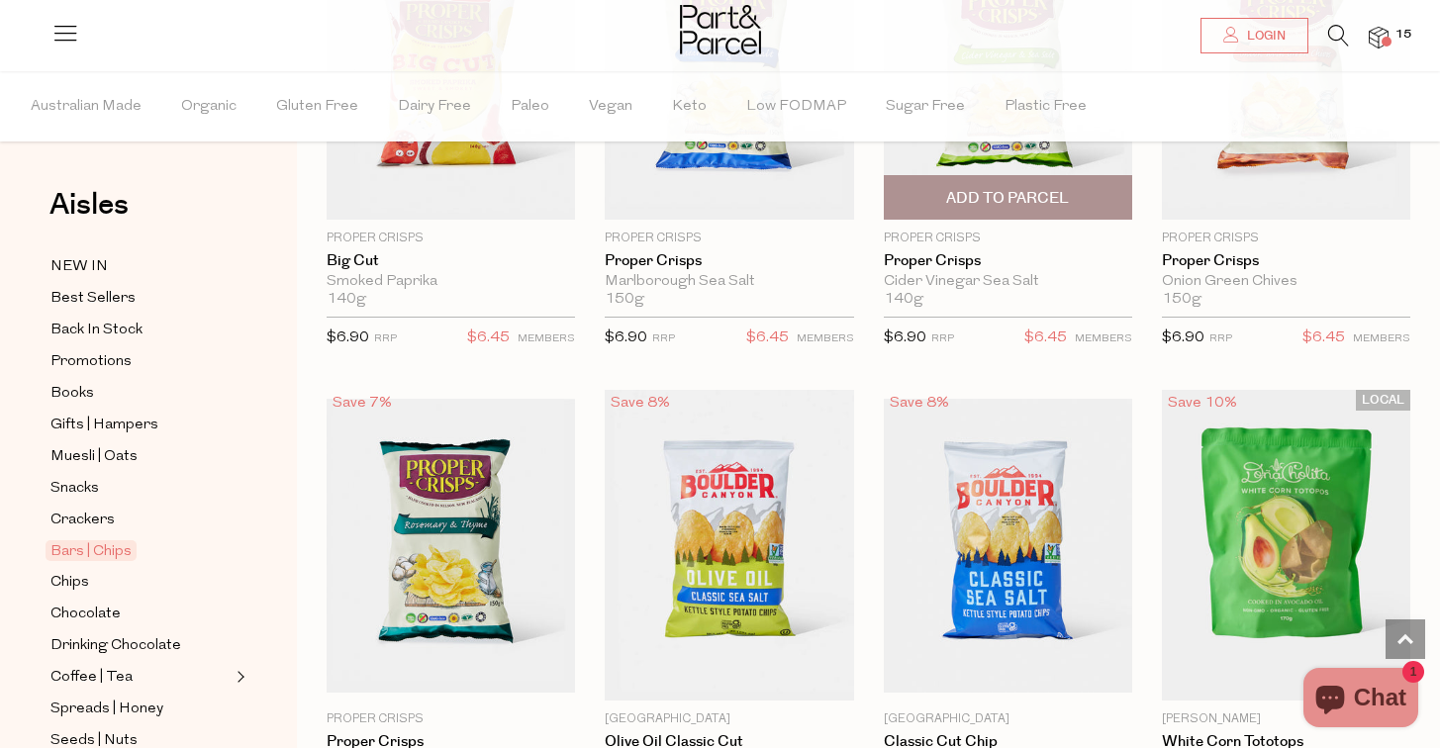
click at [1047, 188] on span "Add To Parcel" at bounding box center [1007, 198] width 123 height 21
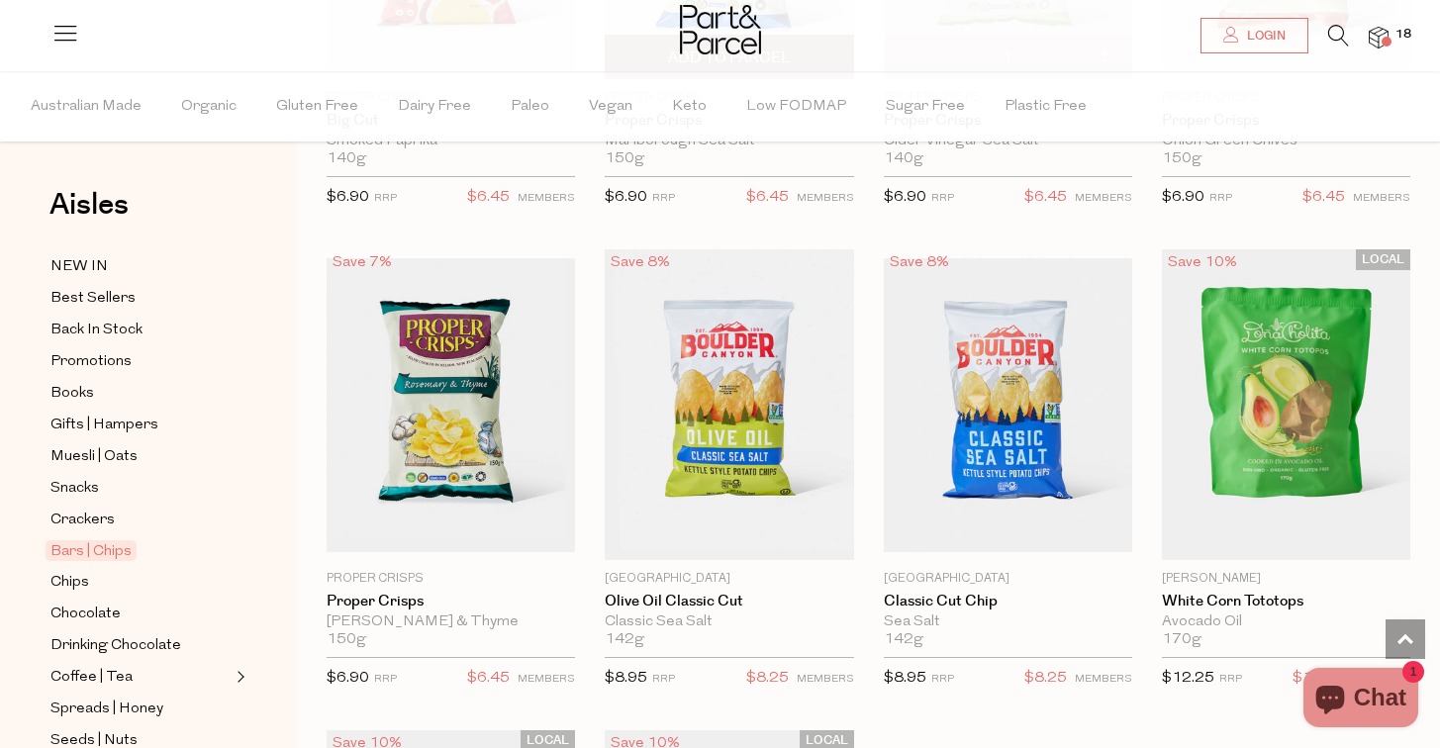
scroll to position [7496, 12]
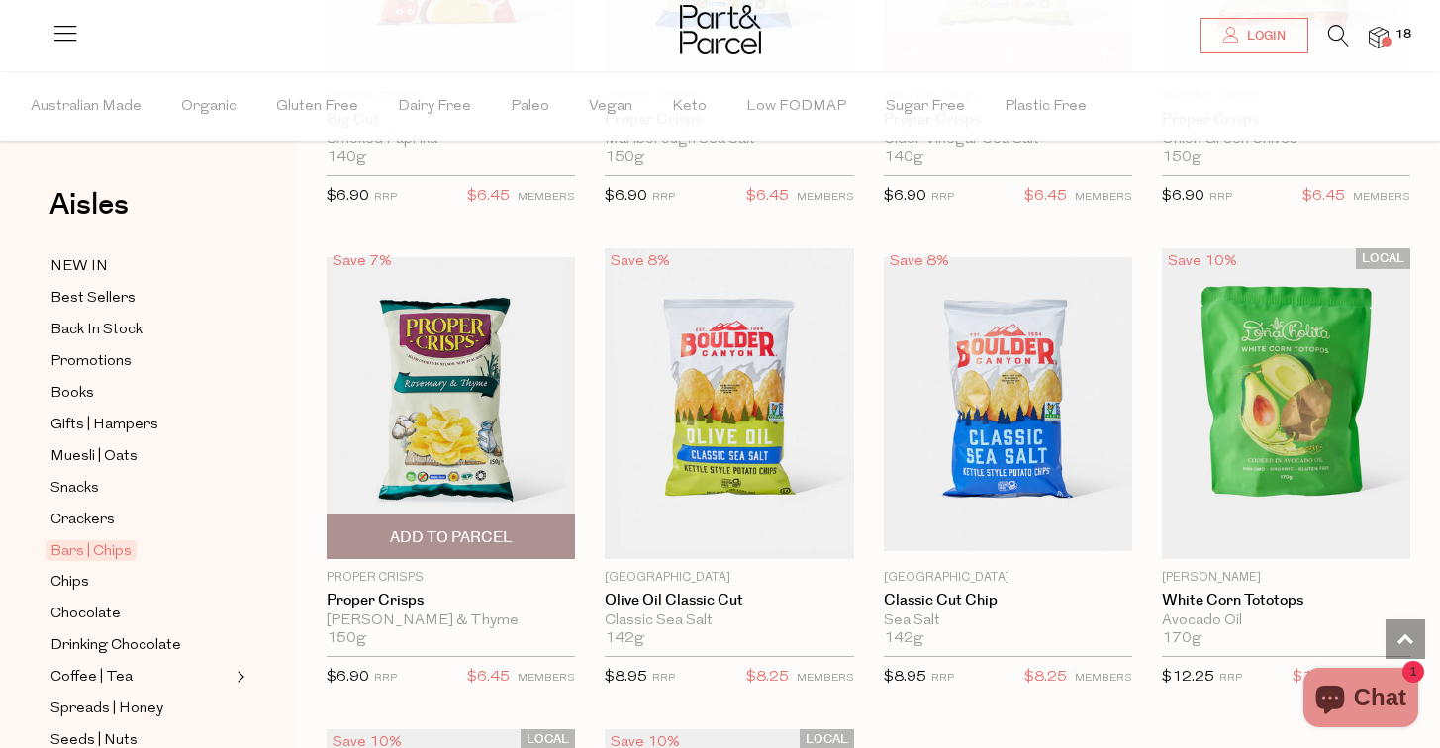
click at [410, 531] on span "Add To Parcel" at bounding box center [451, 537] width 123 height 21
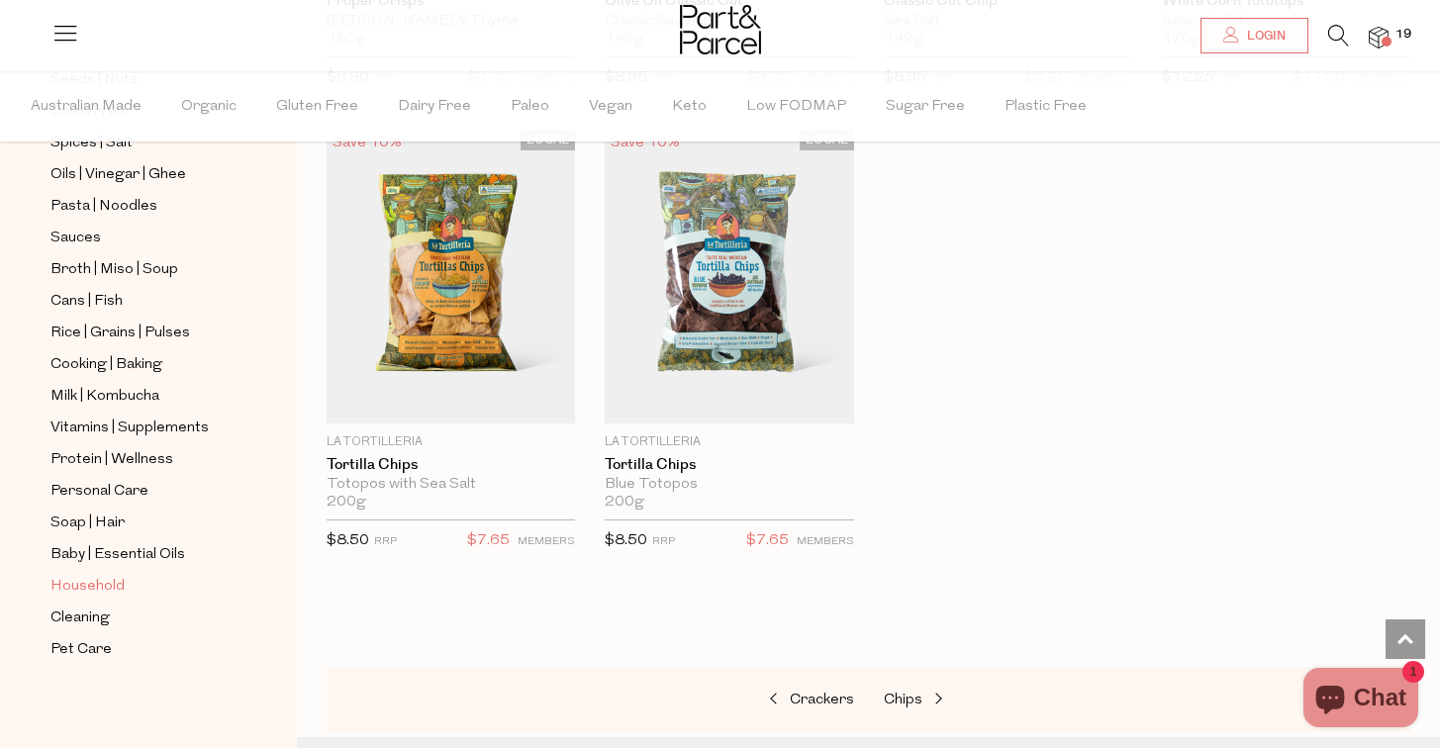
scroll to position [661, 0]
click at [80, 590] on span "Household" at bounding box center [87, 587] width 74 height 24
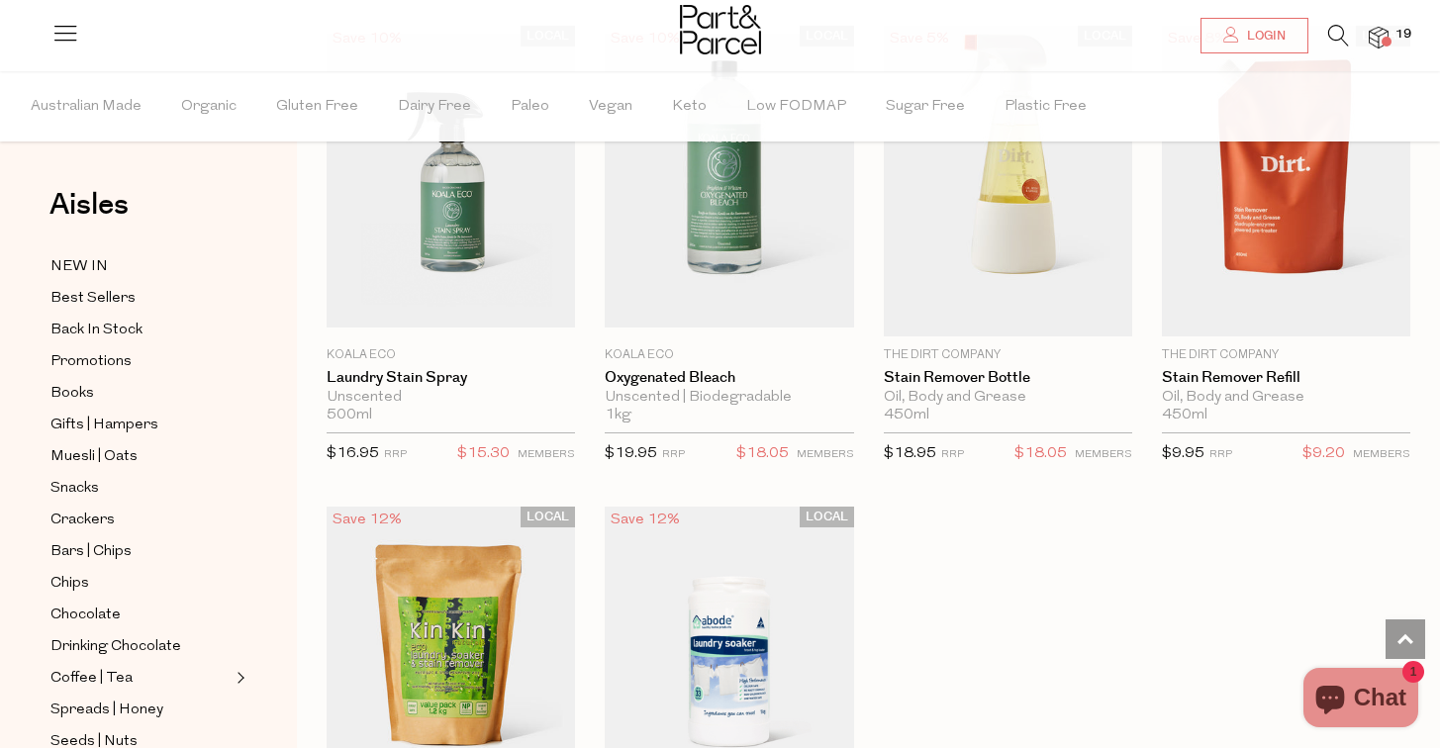
scroll to position [5500, 15]
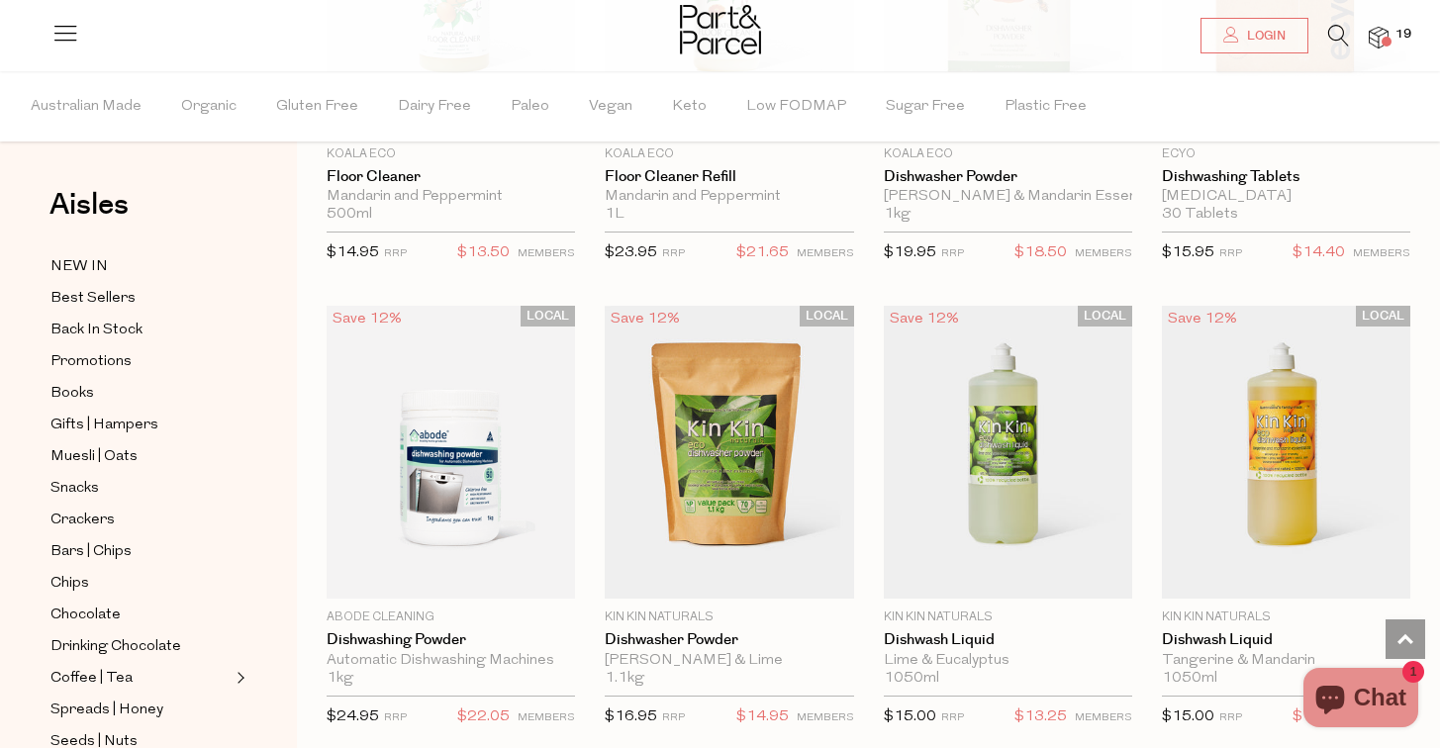
scroll to position [3223, 15]
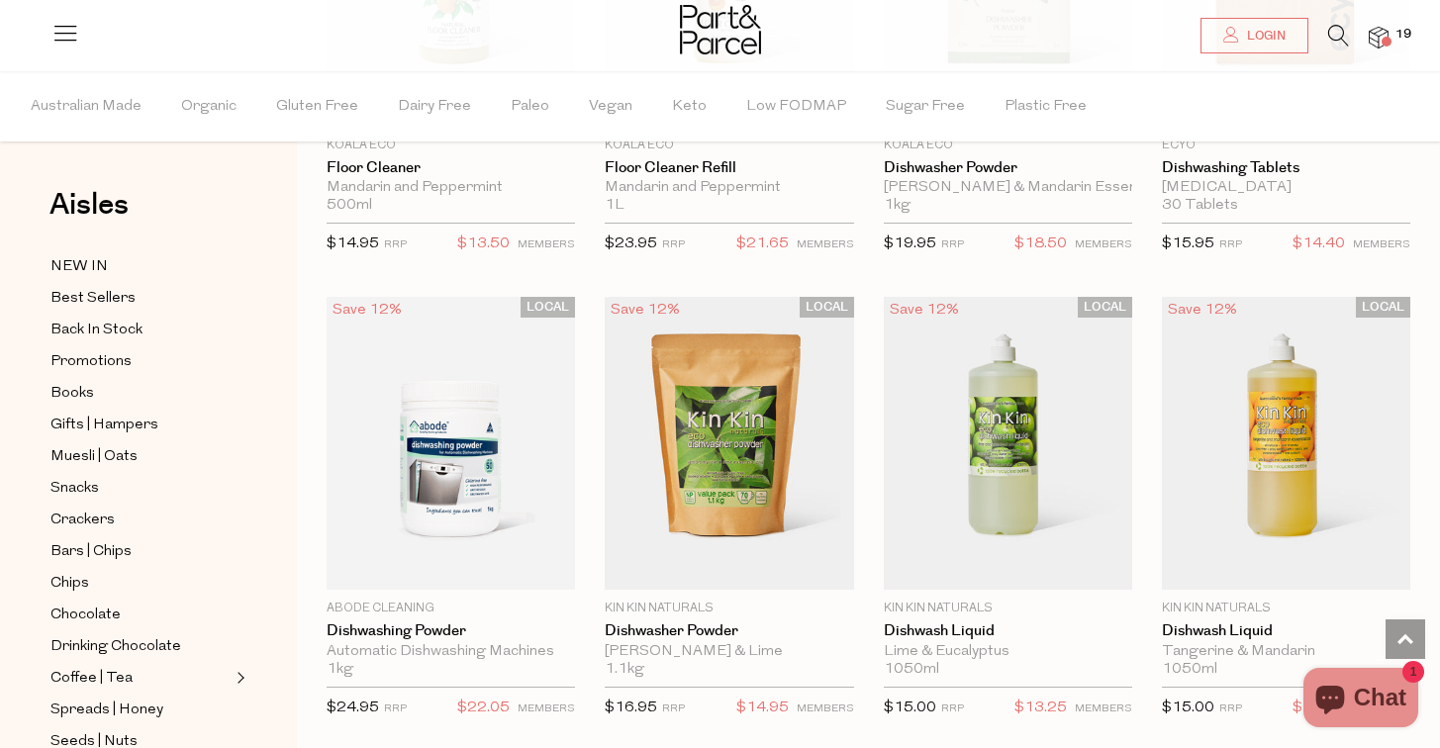
click at [1401, 32] on span "19" at bounding box center [1403, 35] width 26 height 18
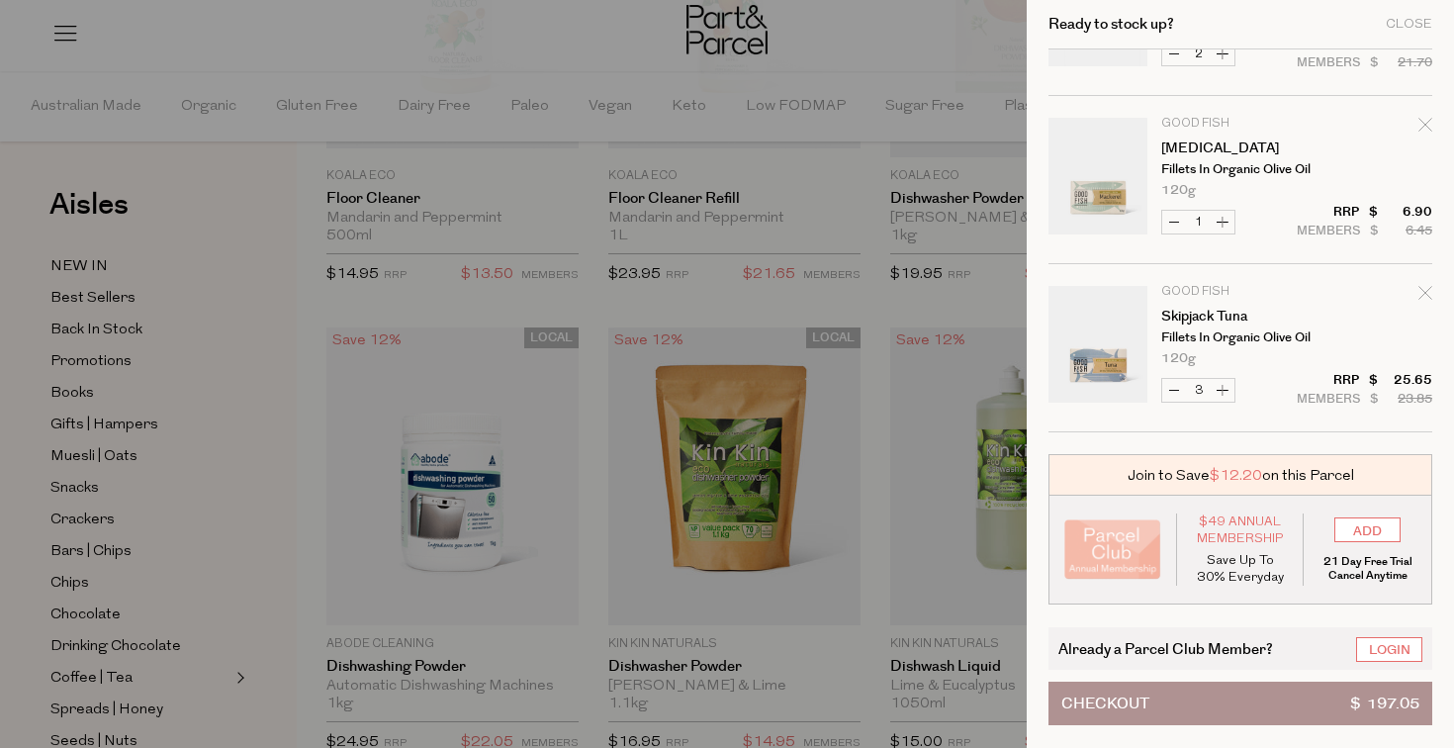
scroll to position [2308, 0]
click at [1401, 655] on link "Login" at bounding box center [1389, 649] width 66 height 25
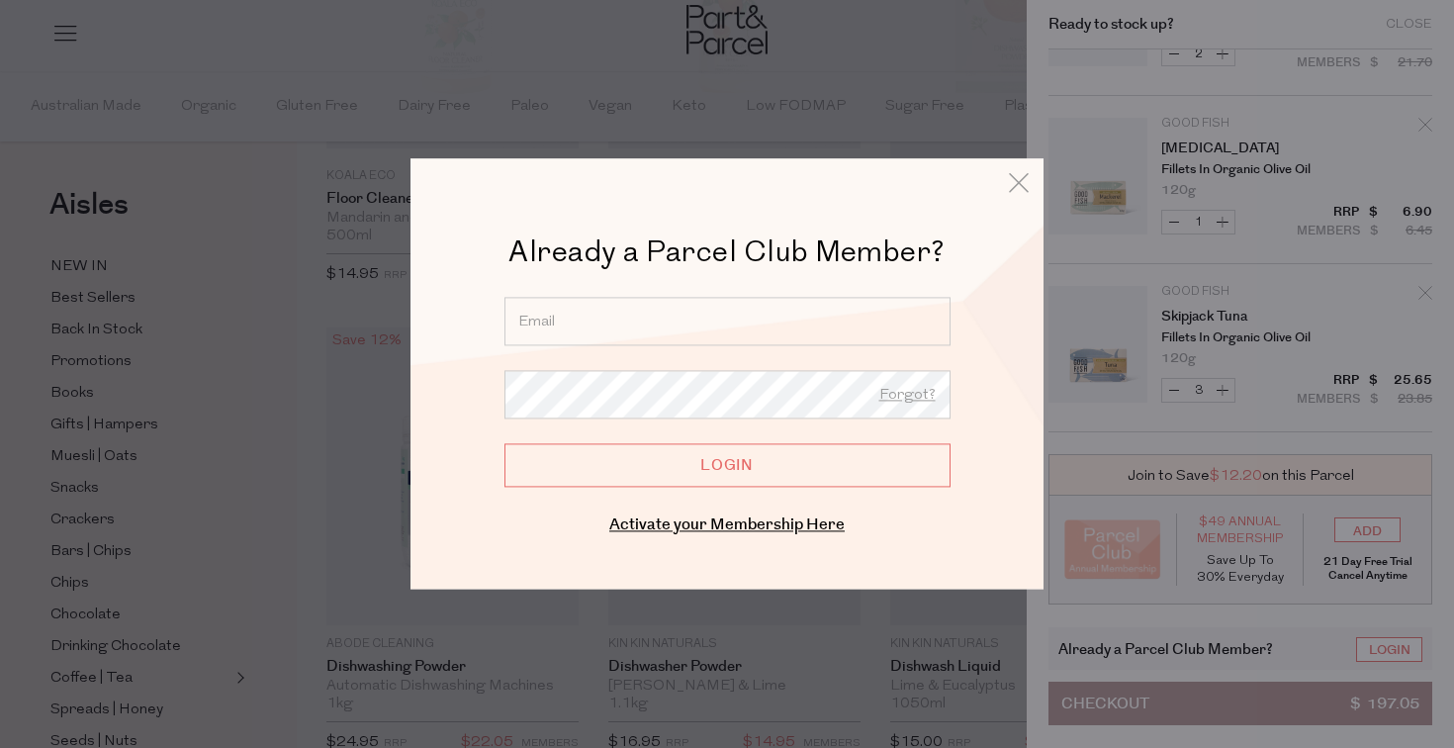
type input "jemma.hansen77@gmail.com"
click at [694, 465] on input "Login" at bounding box center [728, 465] width 446 height 44
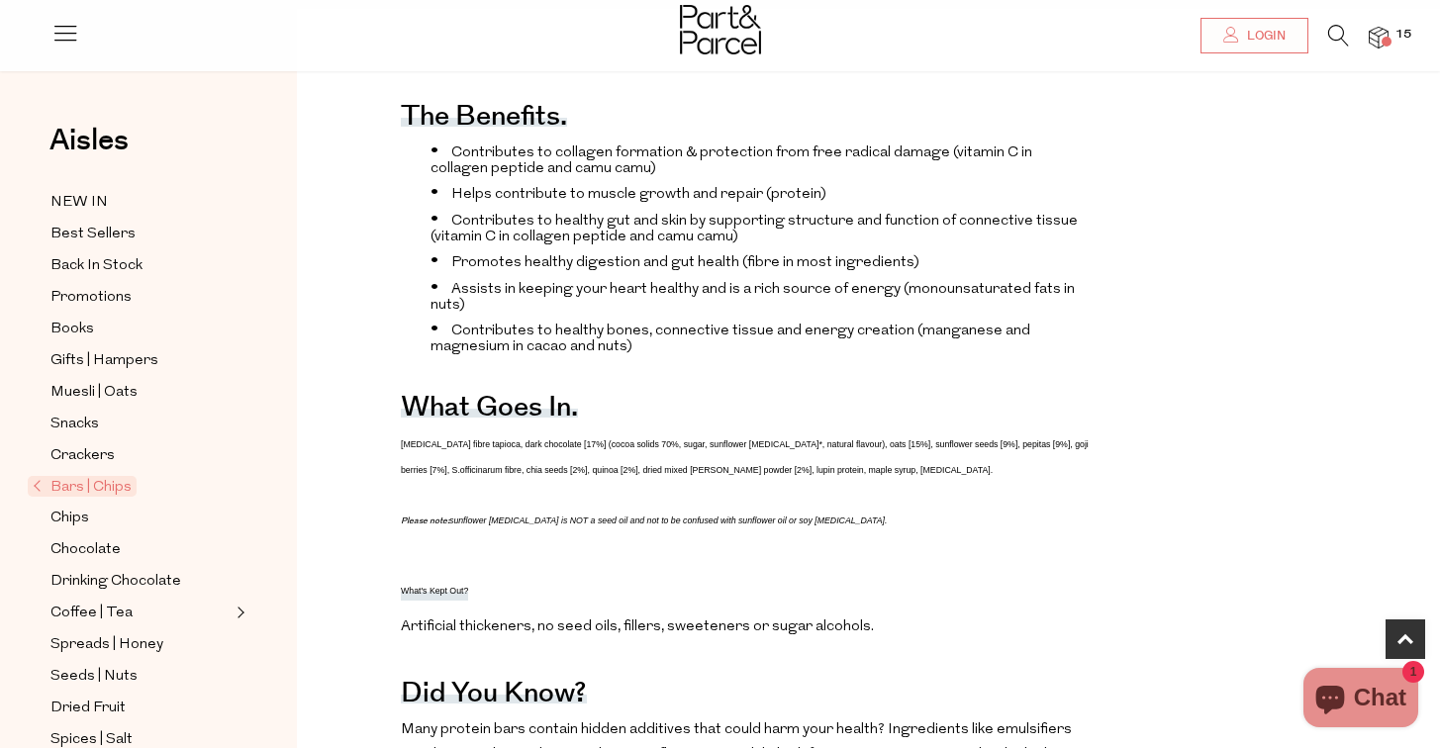
scroll to position [819, 0]
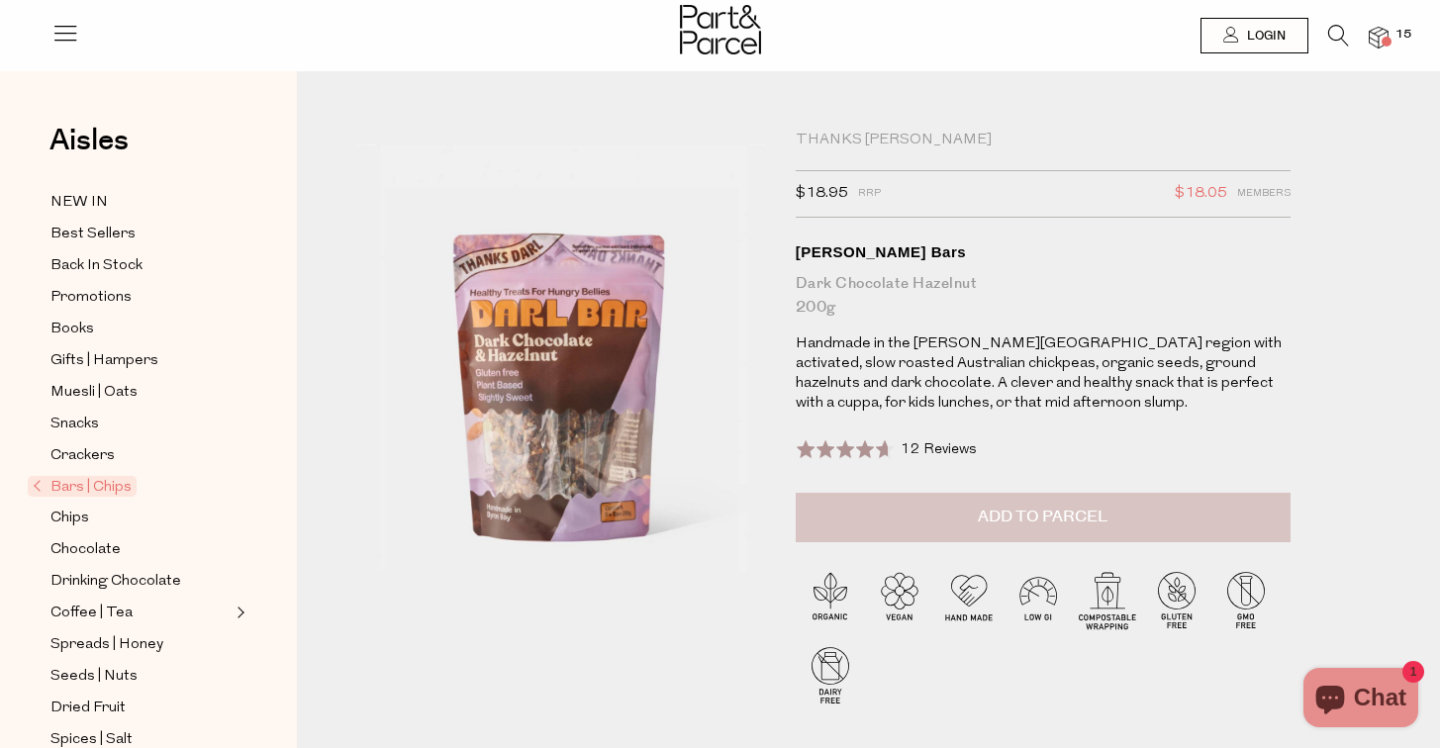
click at [955, 517] on button "Add to Parcel" at bounding box center [1042, 517] width 495 height 49
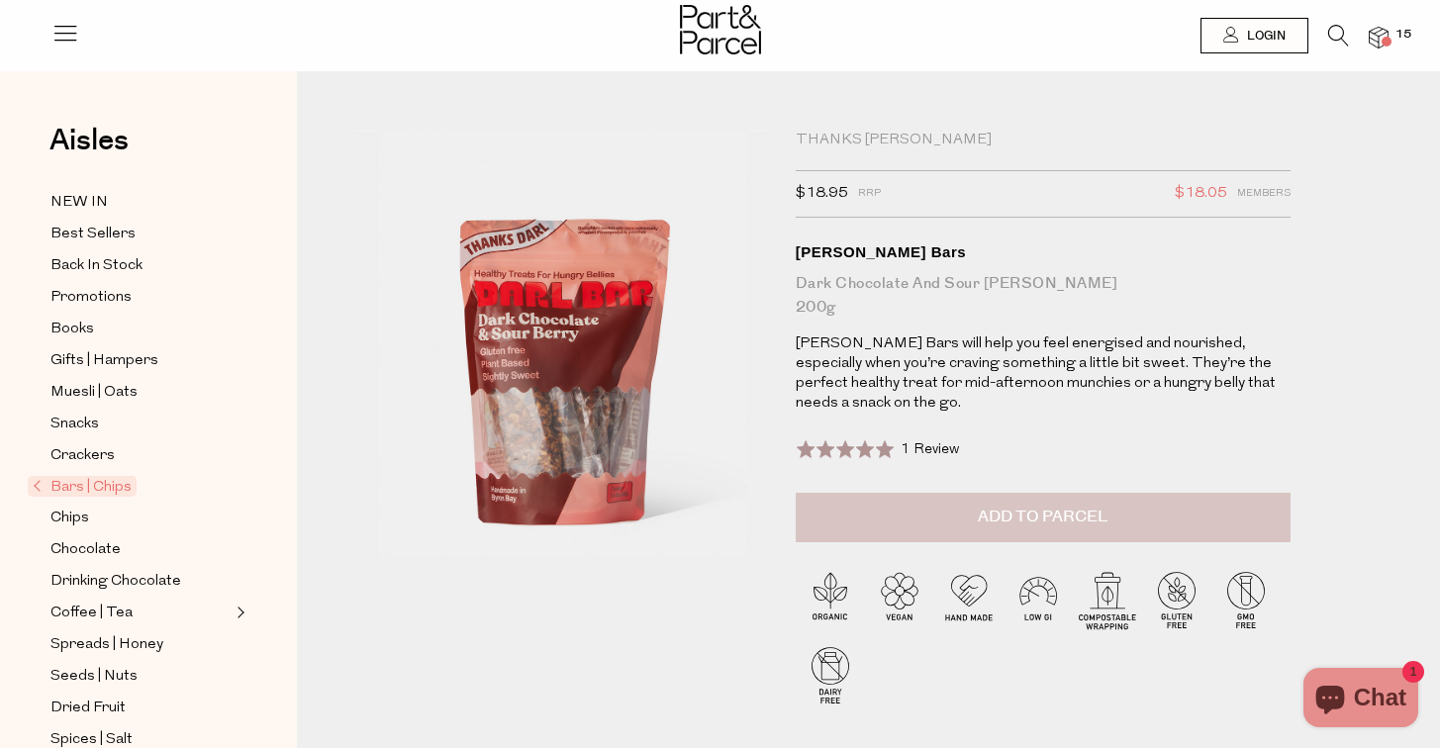
click at [1079, 496] on button "Add to Parcel" at bounding box center [1042, 517] width 495 height 49
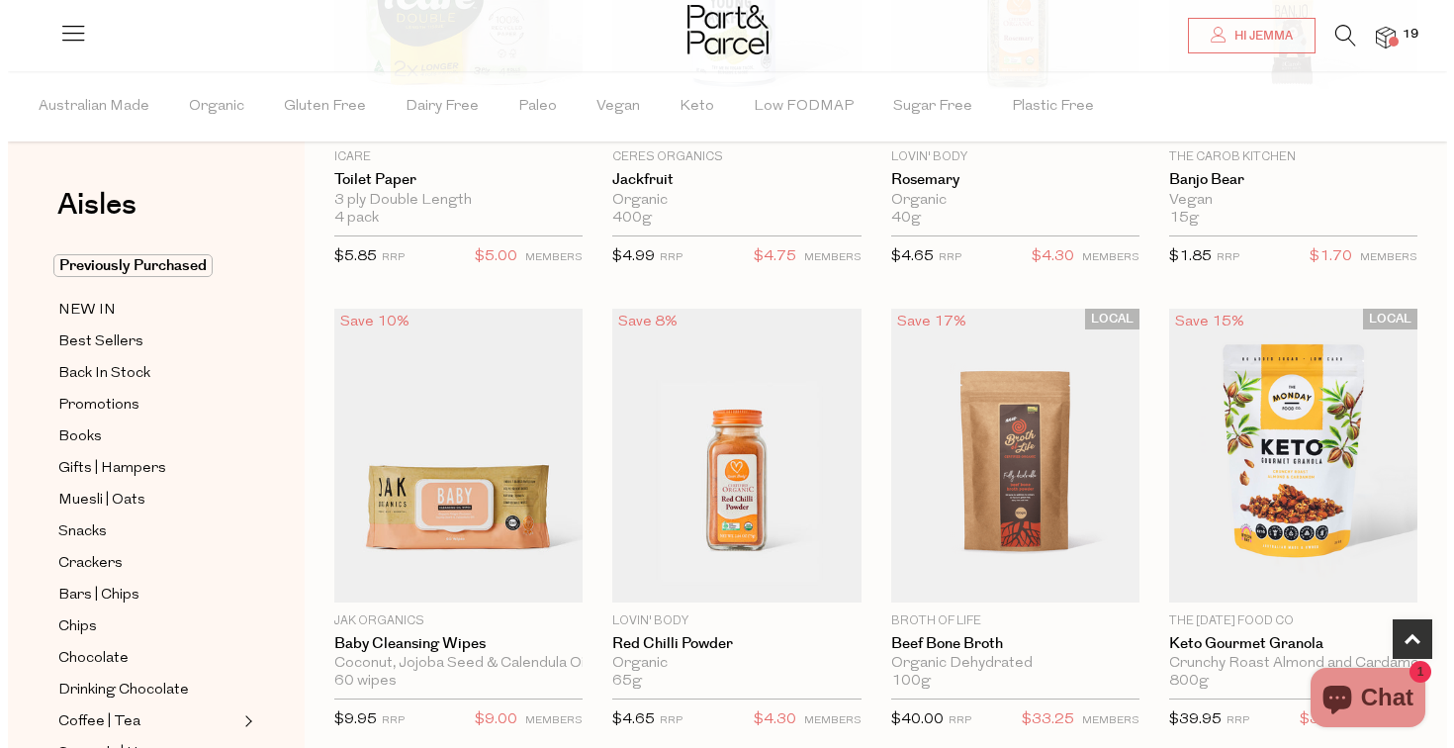
scroll to position [418, 0]
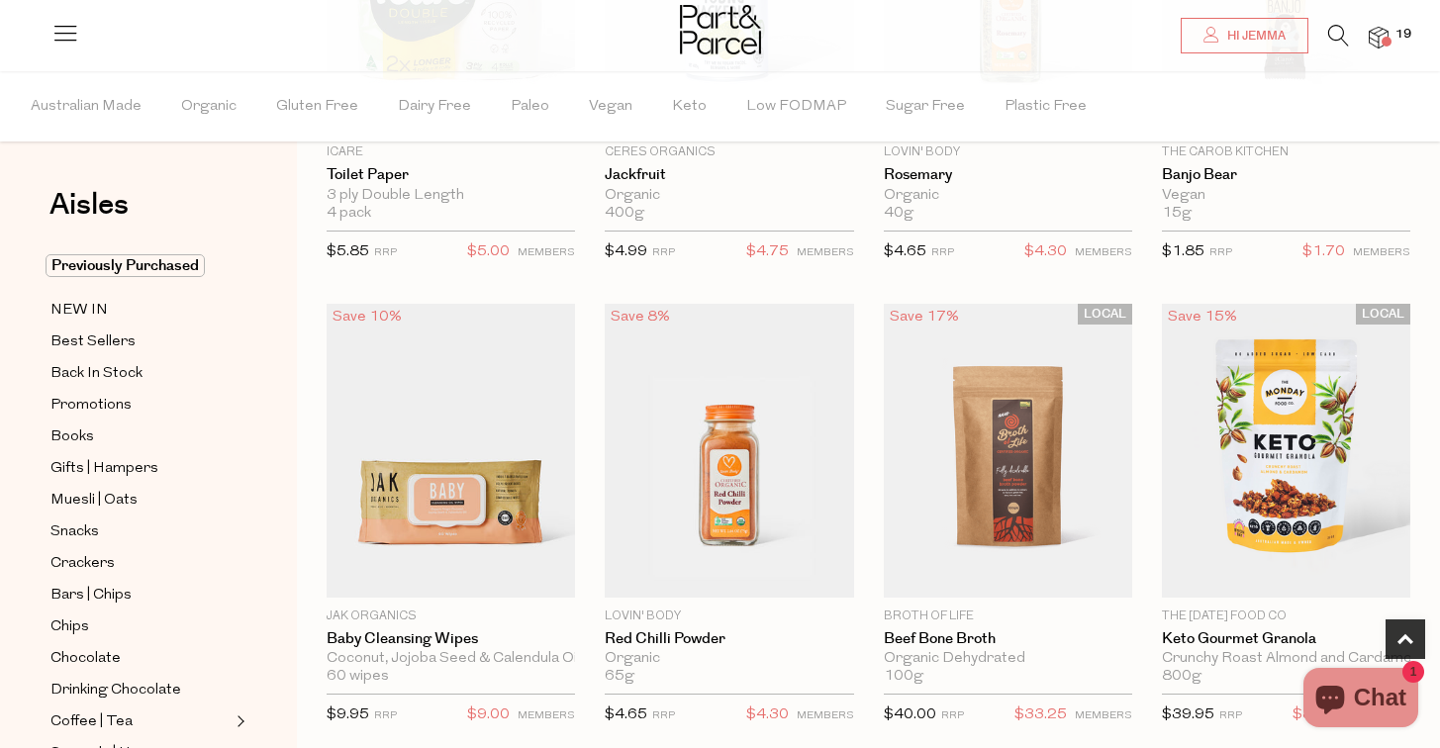
click at [1385, 27] on img at bounding box center [1378, 38] width 20 height 23
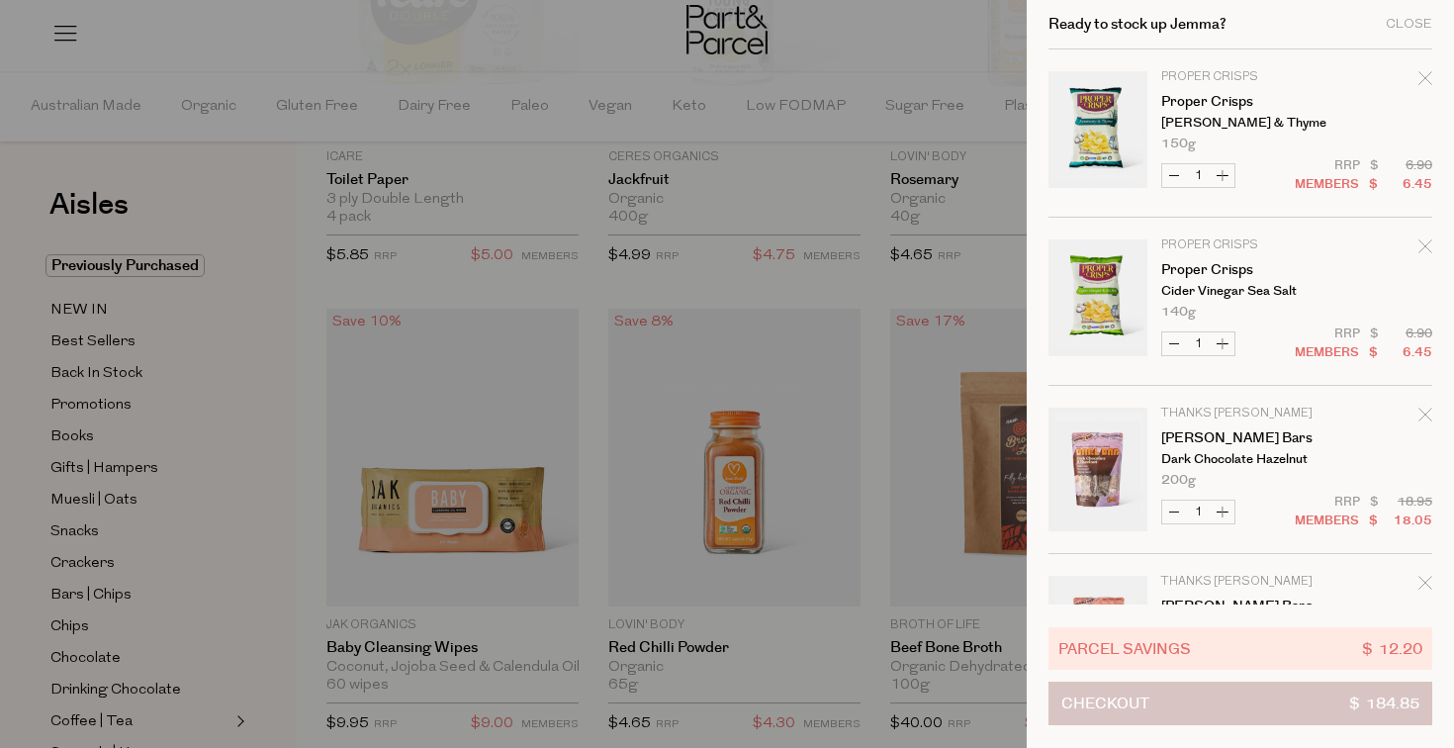
click at [1239, 706] on button "Checkout $ 184.85" at bounding box center [1241, 704] width 384 height 44
